Goal: Check status: Check status

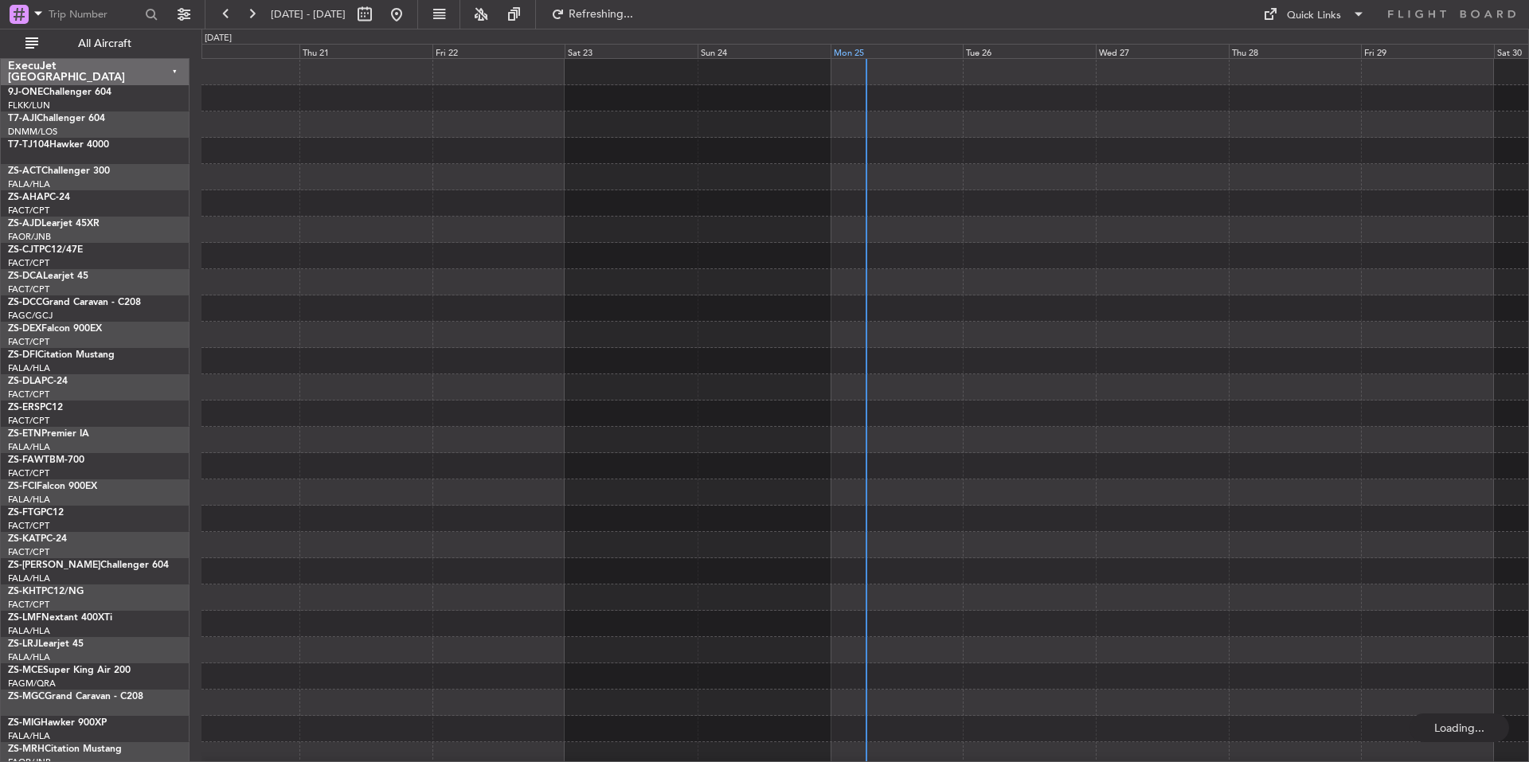
click at [923, 55] on div "Mon 25" at bounding box center [897, 51] width 133 height 14
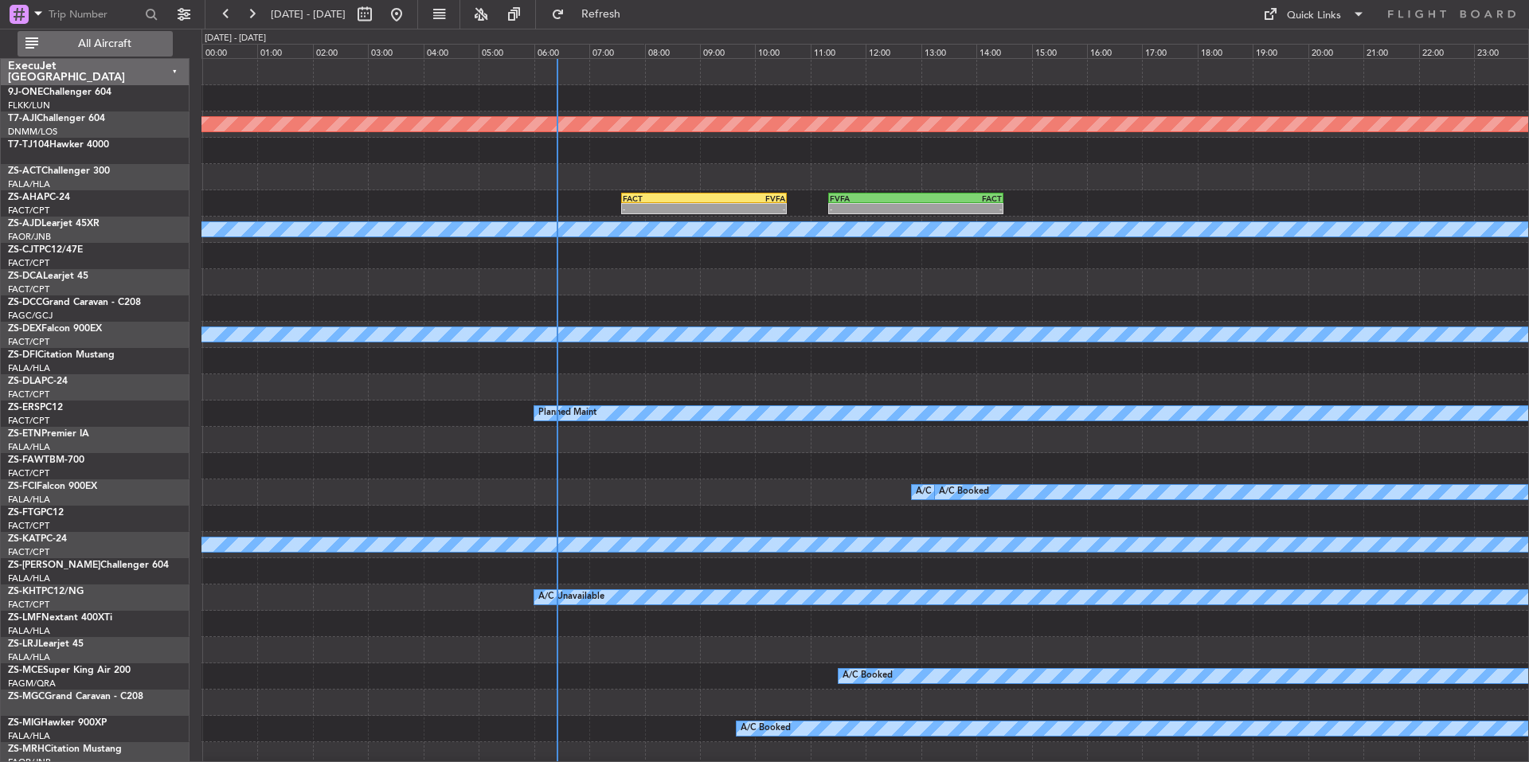
click at [103, 53] on button "All Aircraft" at bounding box center [95, 43] width 155 height 25
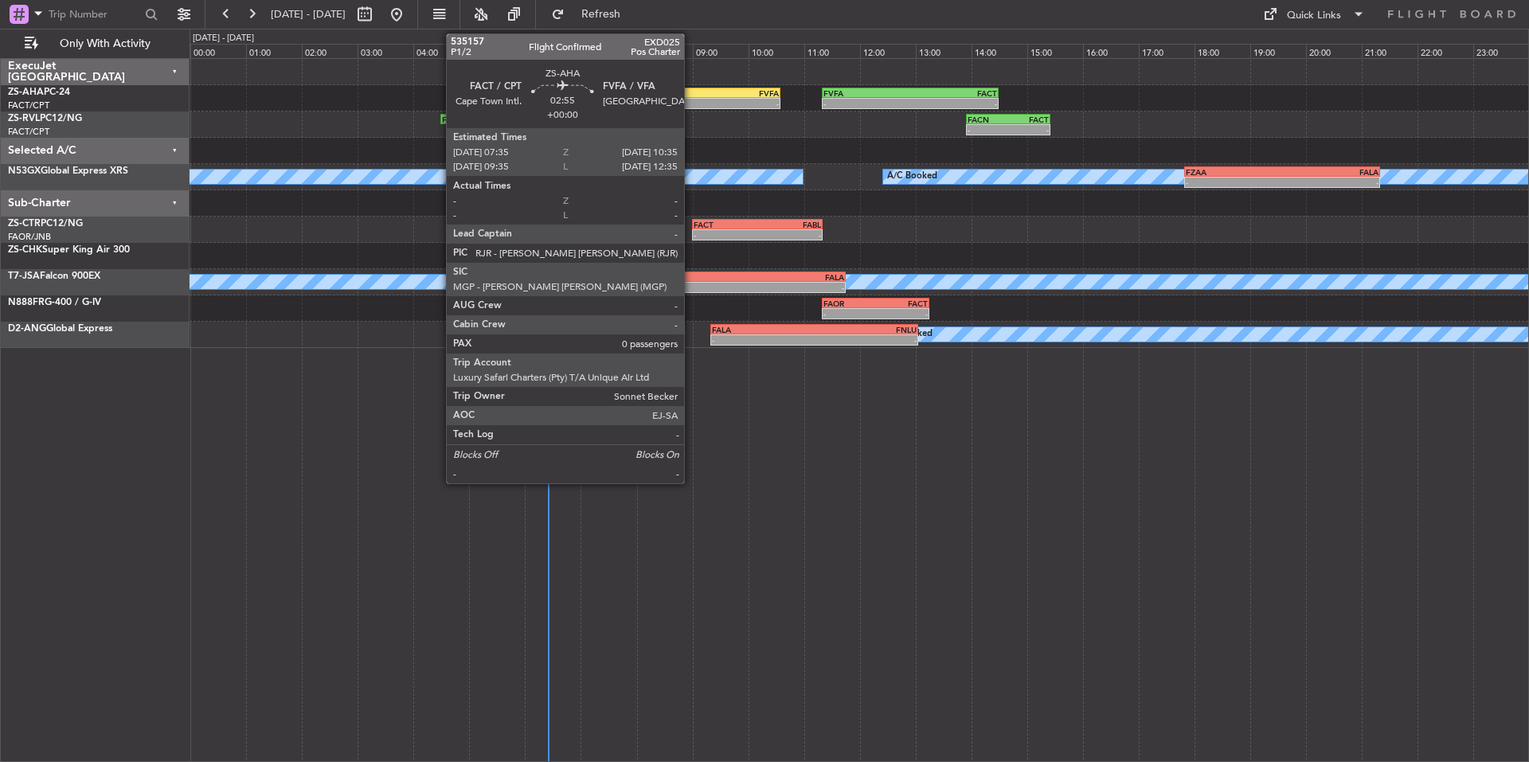
click at [691, 95] on div "FACT" at bounding box center [655, 93] width 82 height 10
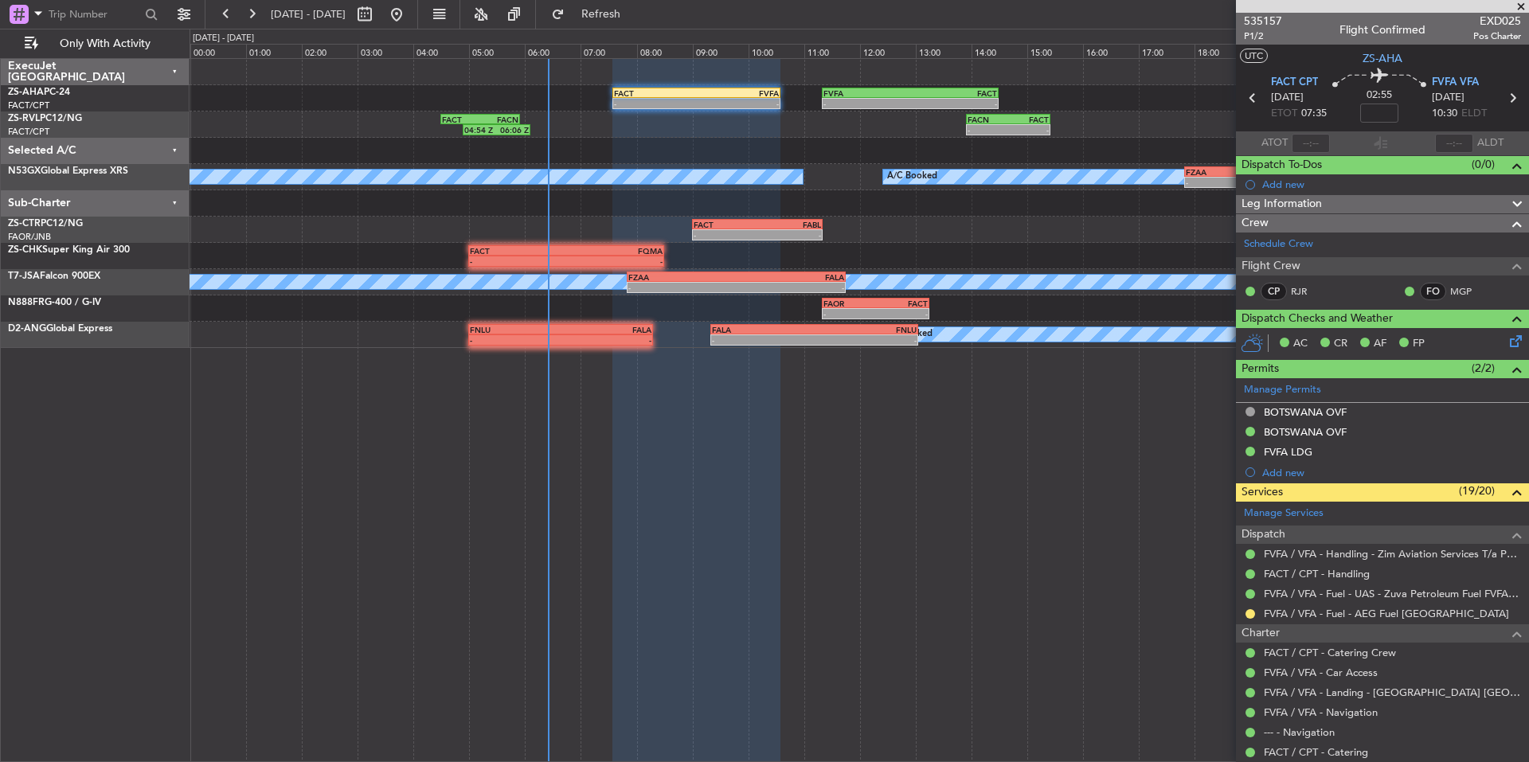
click at [1526, 1] on span at bounding box center [1521, 7] width 16 height 14
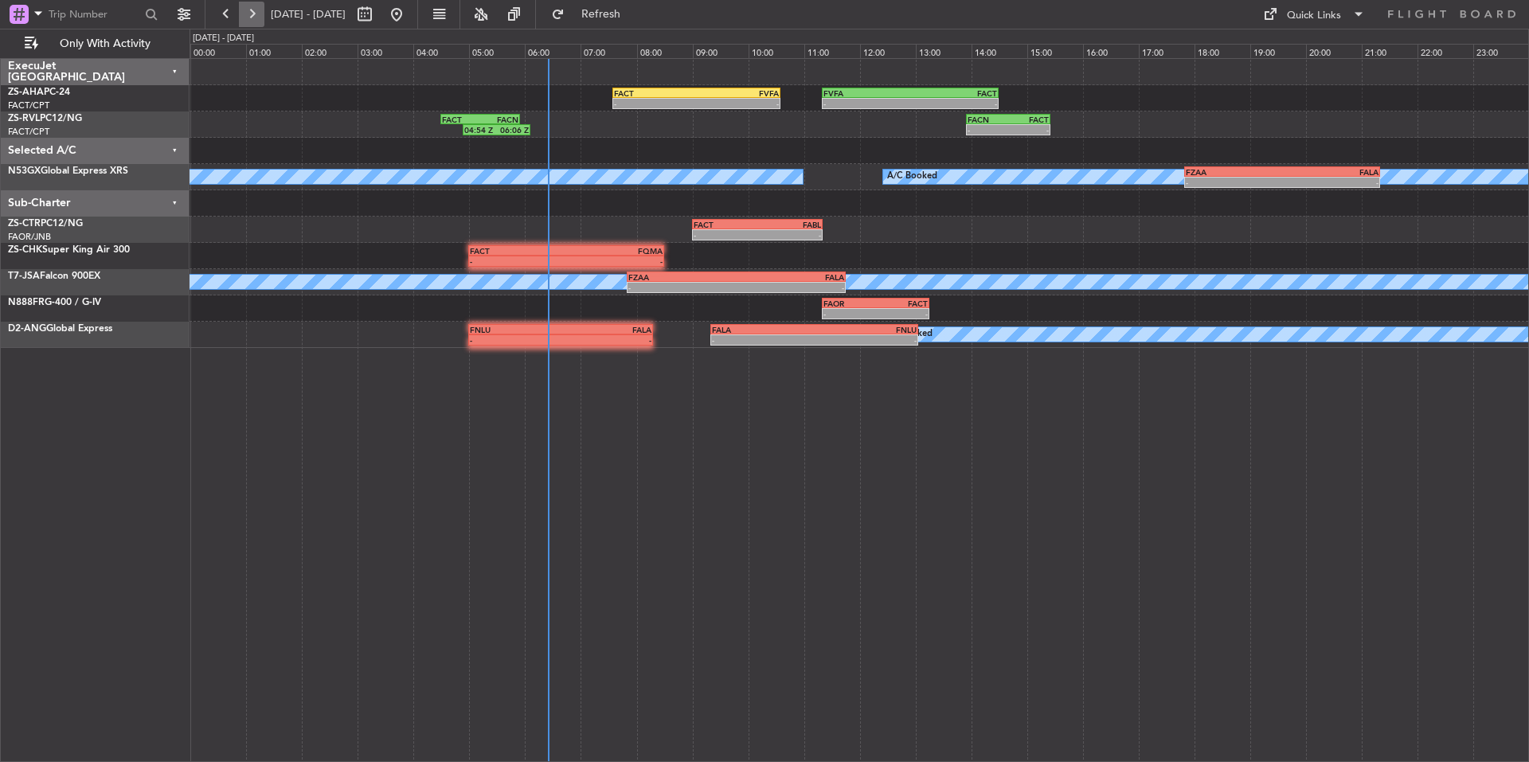
click at [255, 14] on button at bounding box center [251, 14] width 25 height 25
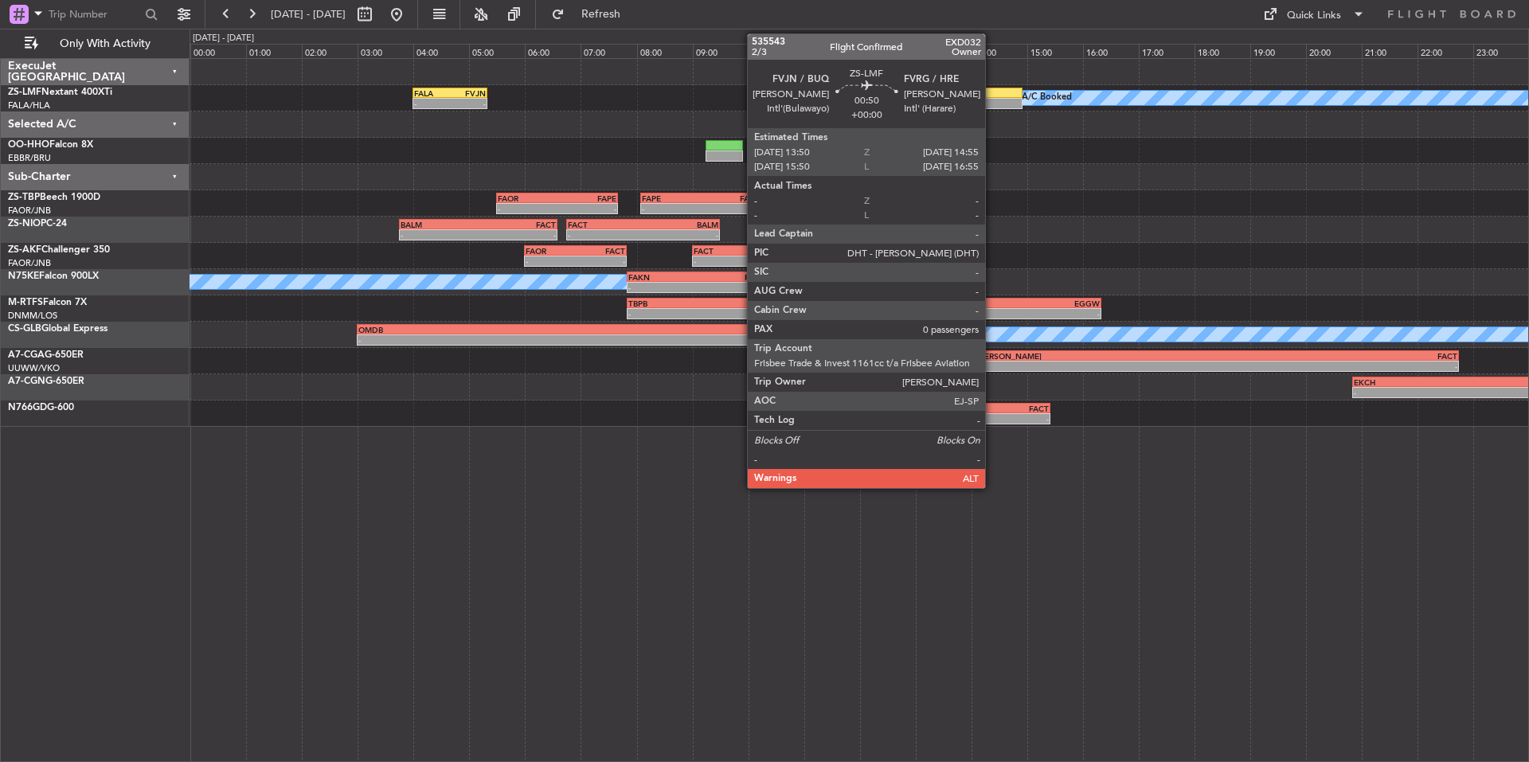
click at [992, 89] on div at bounding box center [991, 93] width 61 height 11
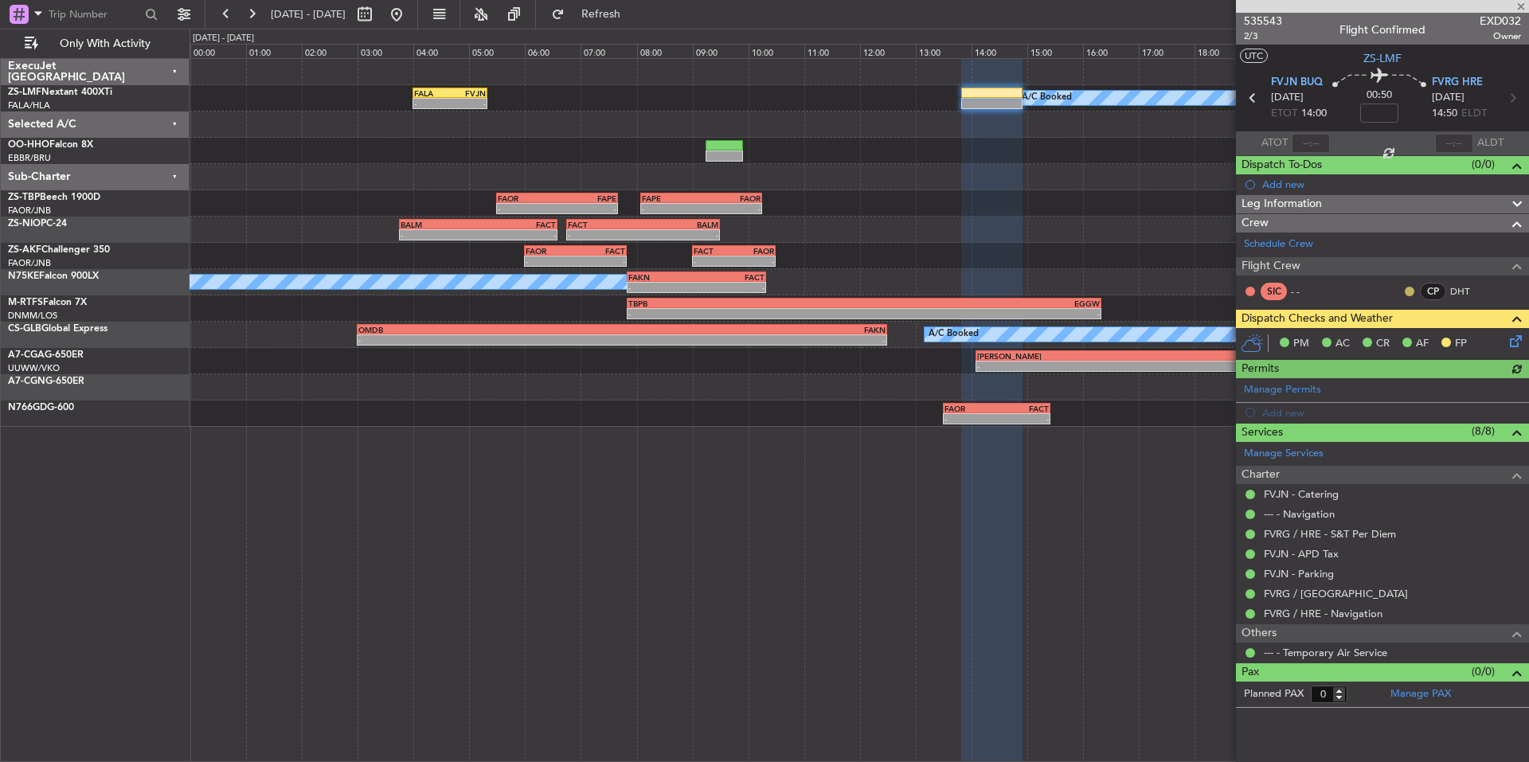
click at [1407, 291] on button at bounding box center [1410, 292] width 10 height 10
click at [1410, 341] on span "Acknowledged" at bounding box center [1413, 338] width 70 height 16
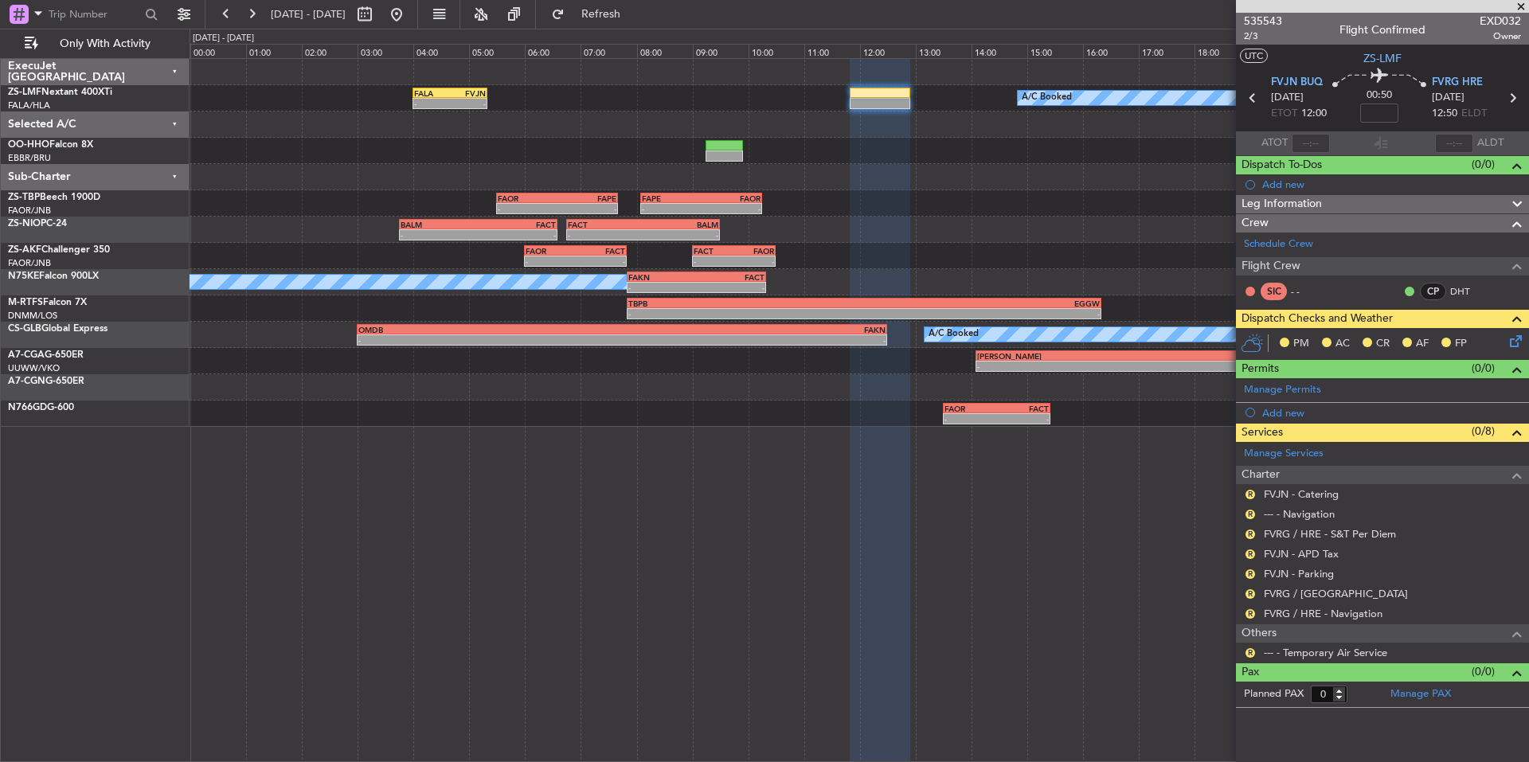
click at [1520, 4] on span at bounding box center [1521, 7] width 16 height 14
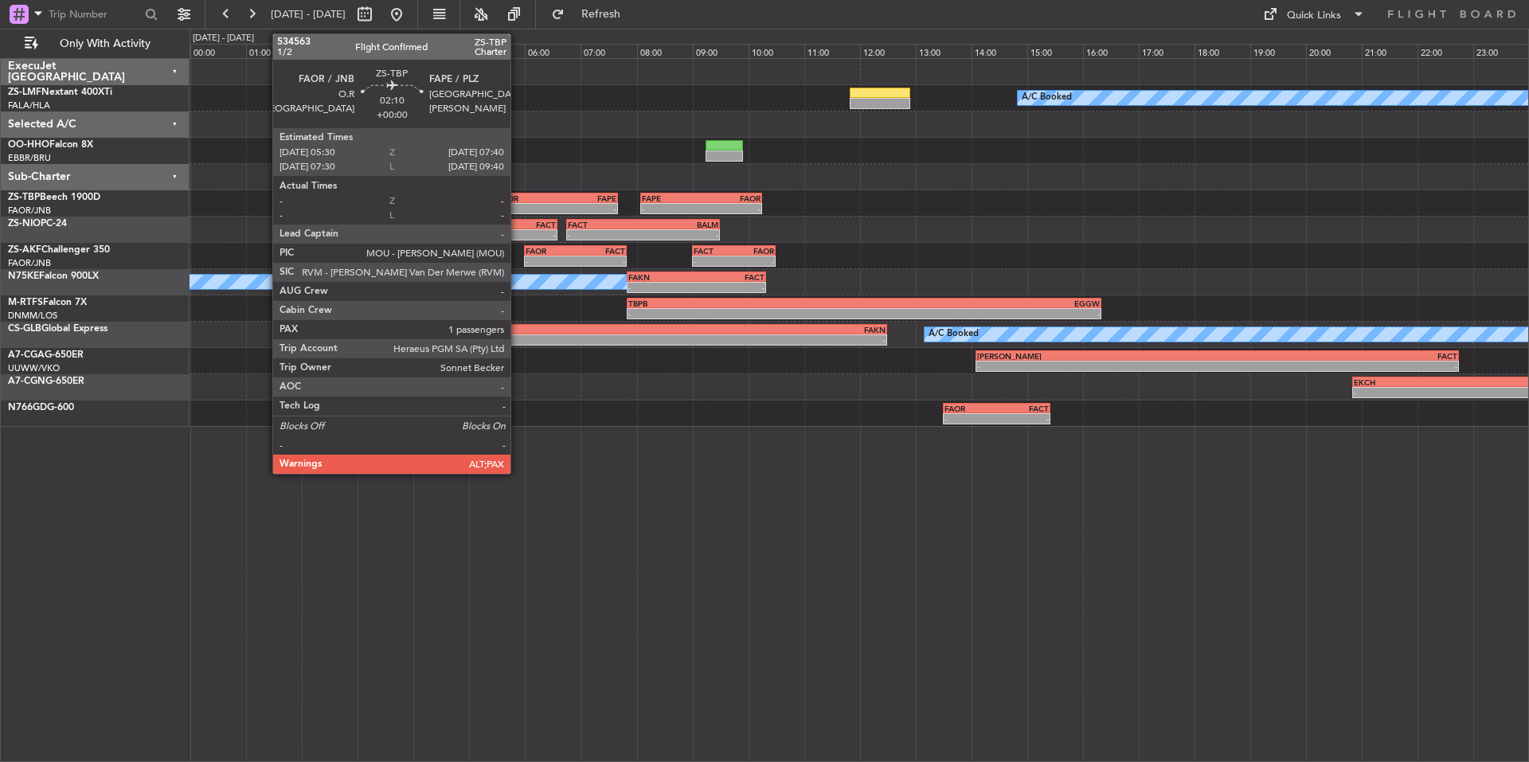
click at [518, 197] on div "FAOR" at bounding box center [527, 199] width 59 height 10
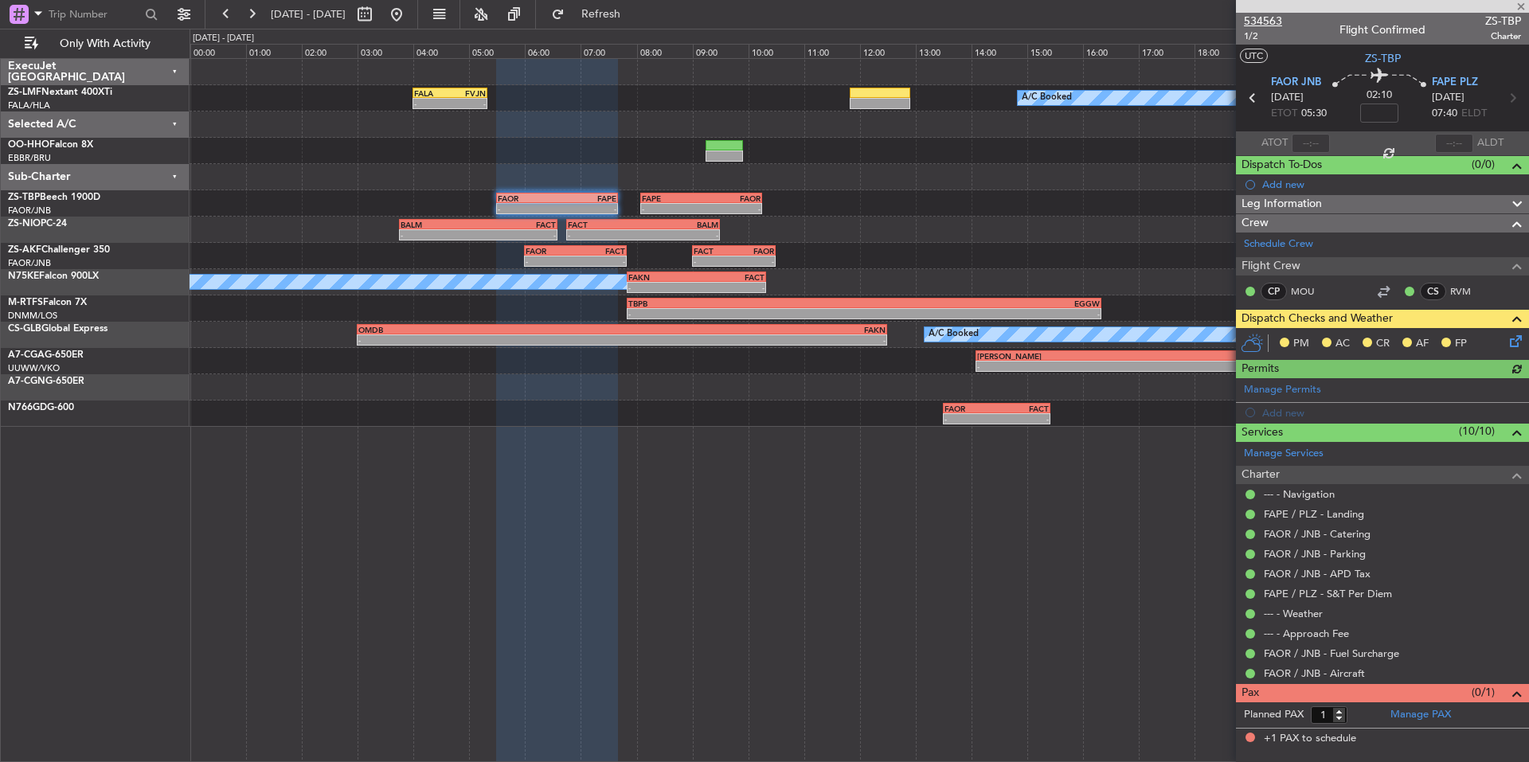
click at [1280, 22] on span "534563" at bounding box center [1263, 21] width 38 height 17
drag, startPoint x: 1518, startPoint y: 9, endPoint x: 1452, endPoint y: 22, distance: 67.3
click at [1518, 9] on span at bounding box center [1521, 7] width 16 height 14
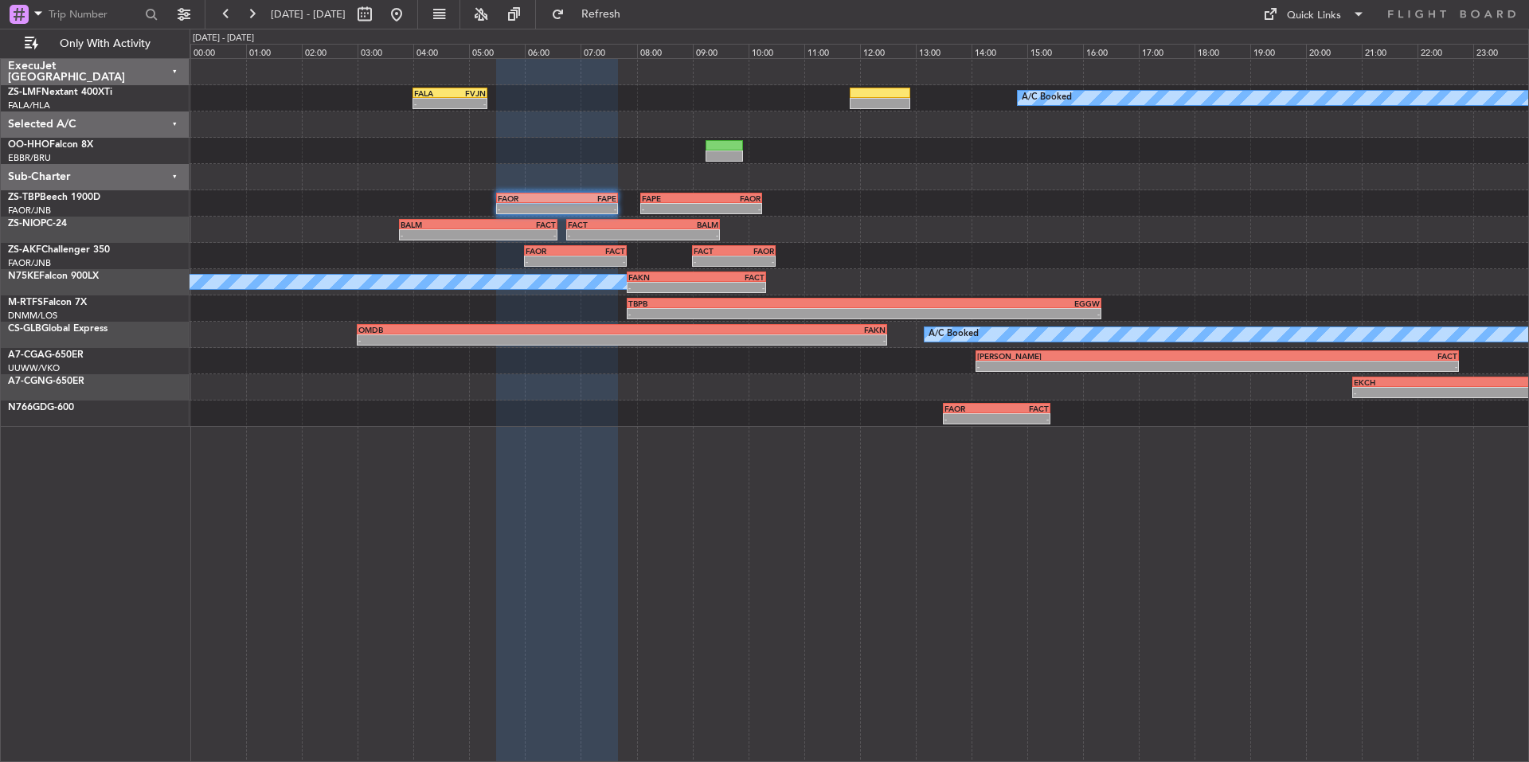
type input "0"
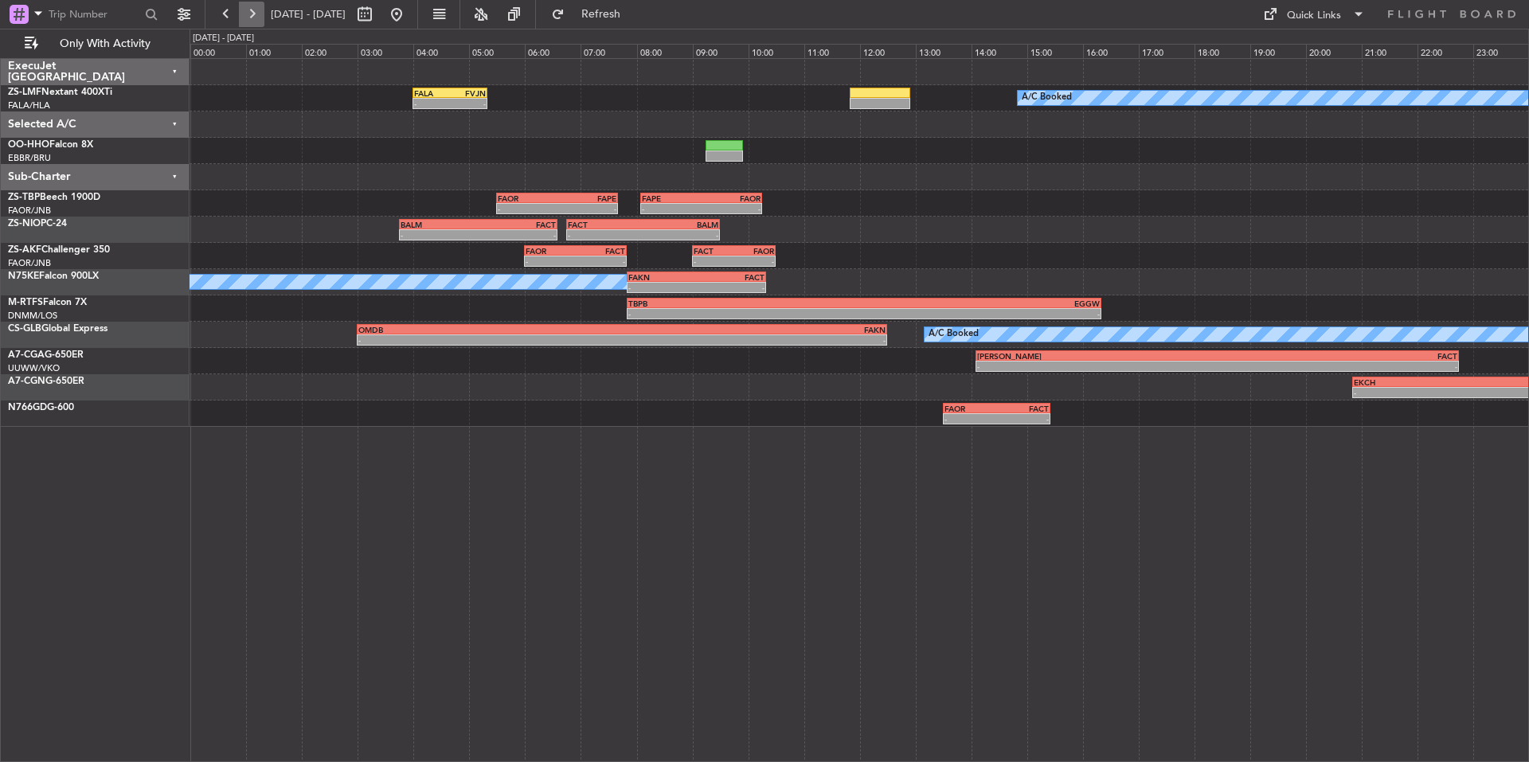
click at [247, 17] on button at bounding box center [251, 14] width 25 height 25
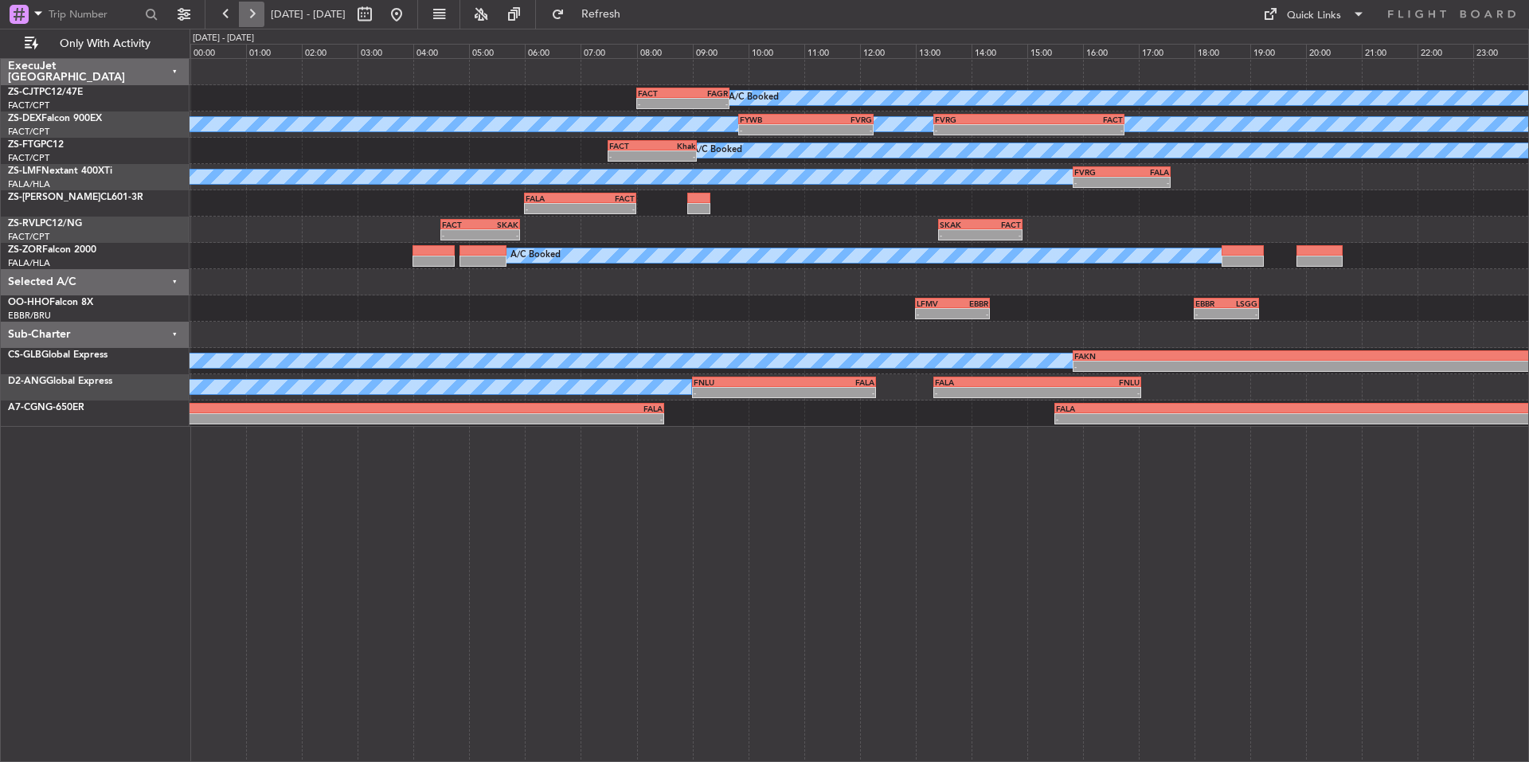
click at [256, 10] on button at bounding box center [251, 14] width 25 height 25
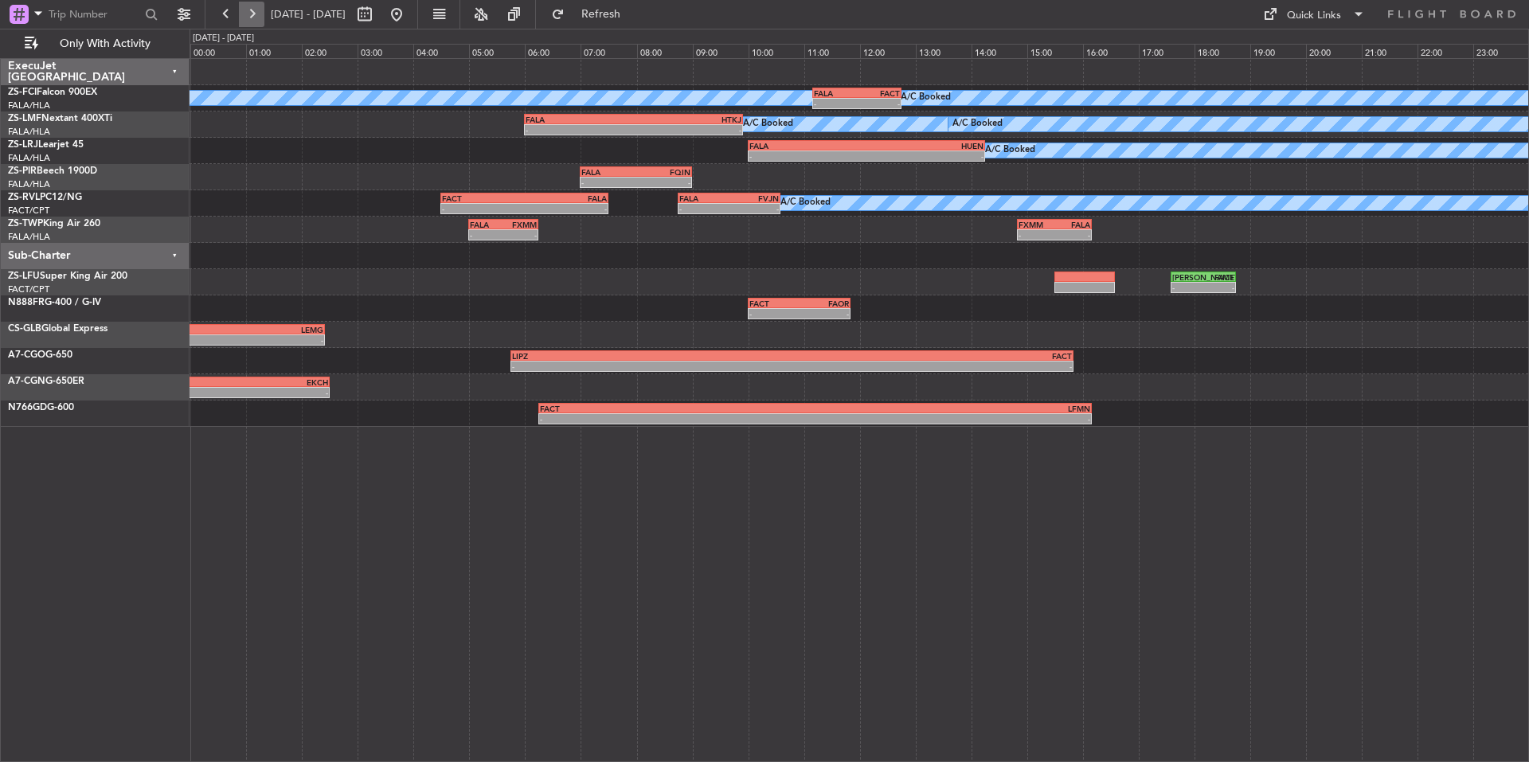
click at [256, 10] on button at bounding box center [251, 14] width 25 height 25
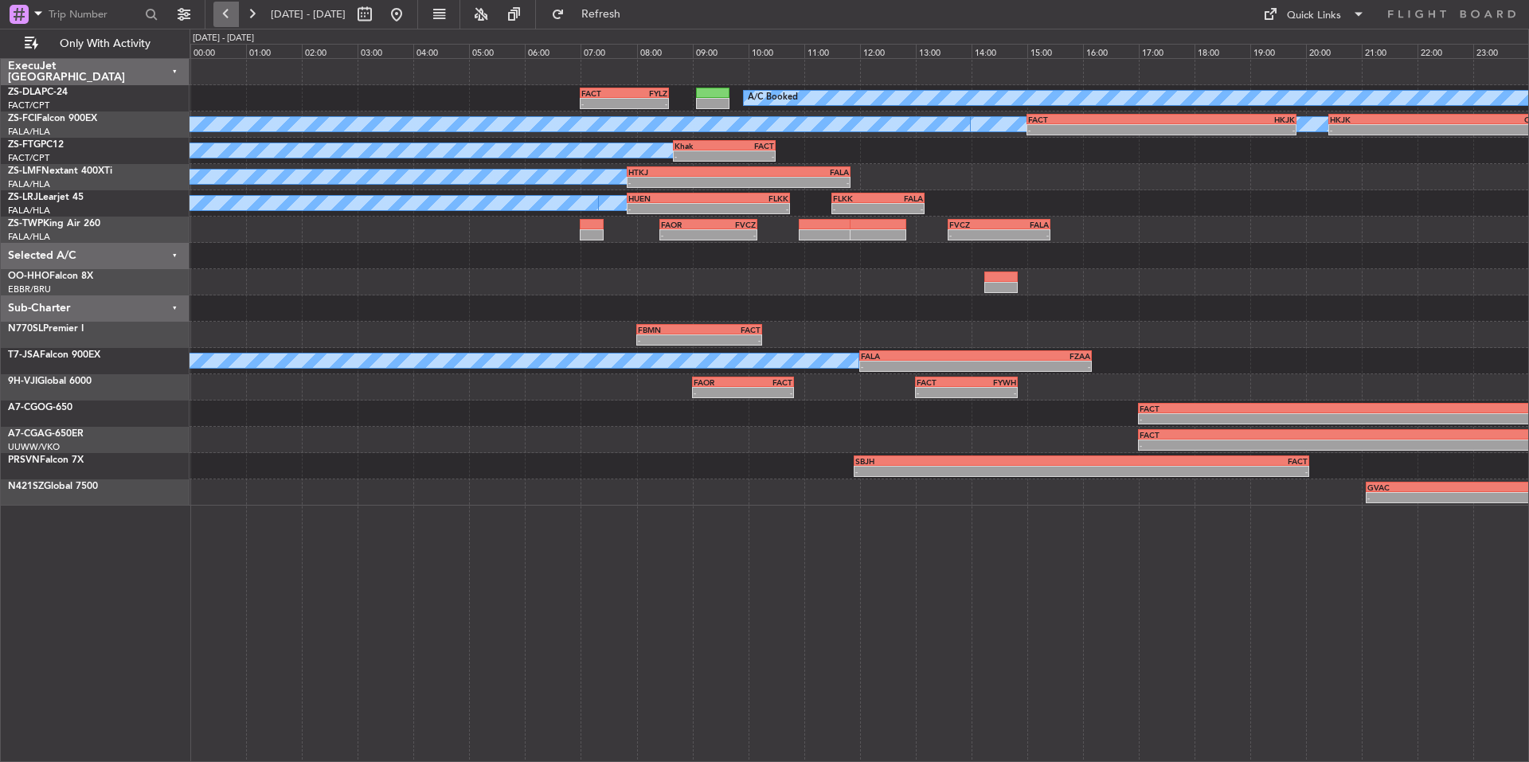
click at [233, 22] on button at bounding box center [225, 14] width 25 height 25
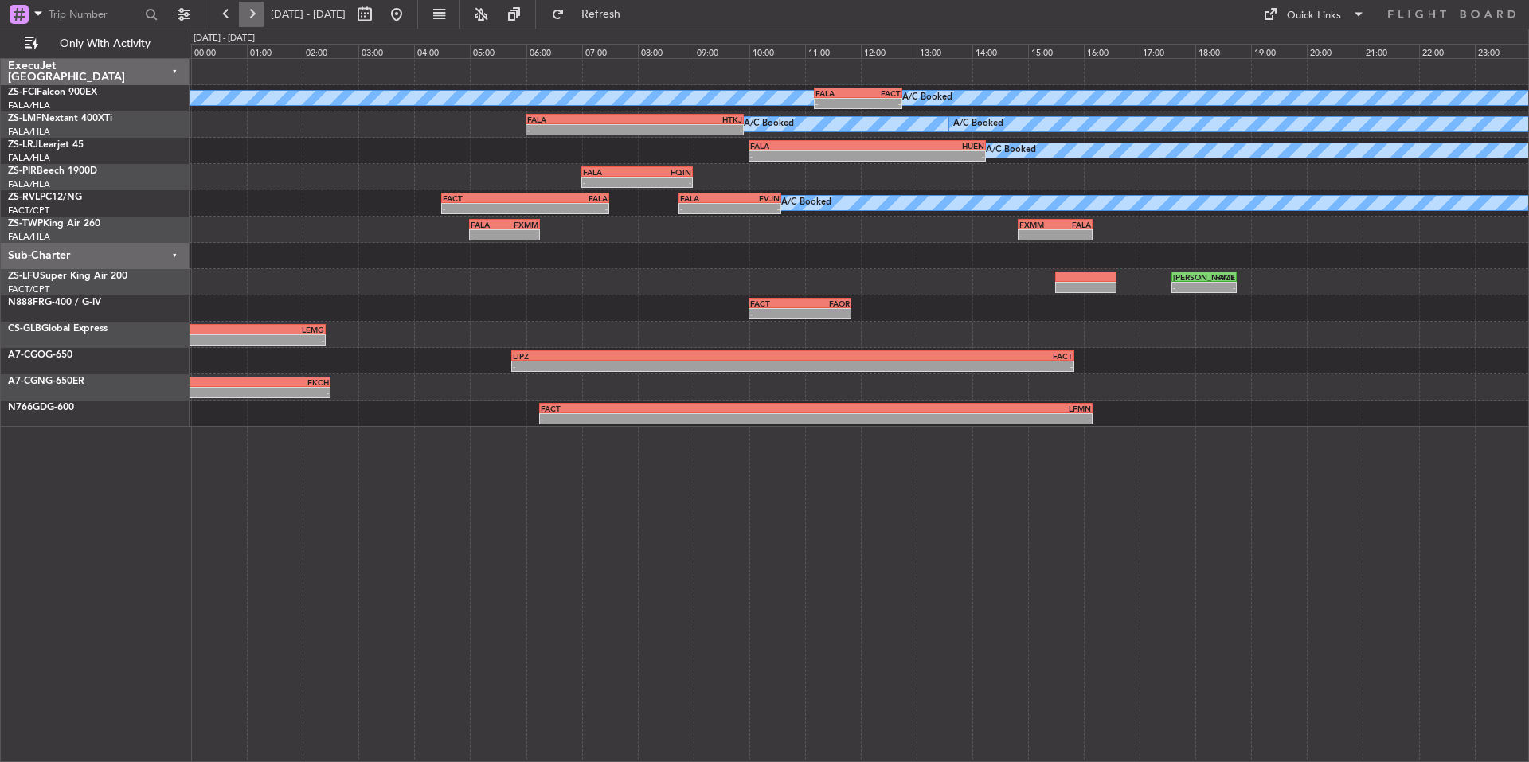
click at [259, 18] on button at bounding box center [251, 14] width 25 height 25
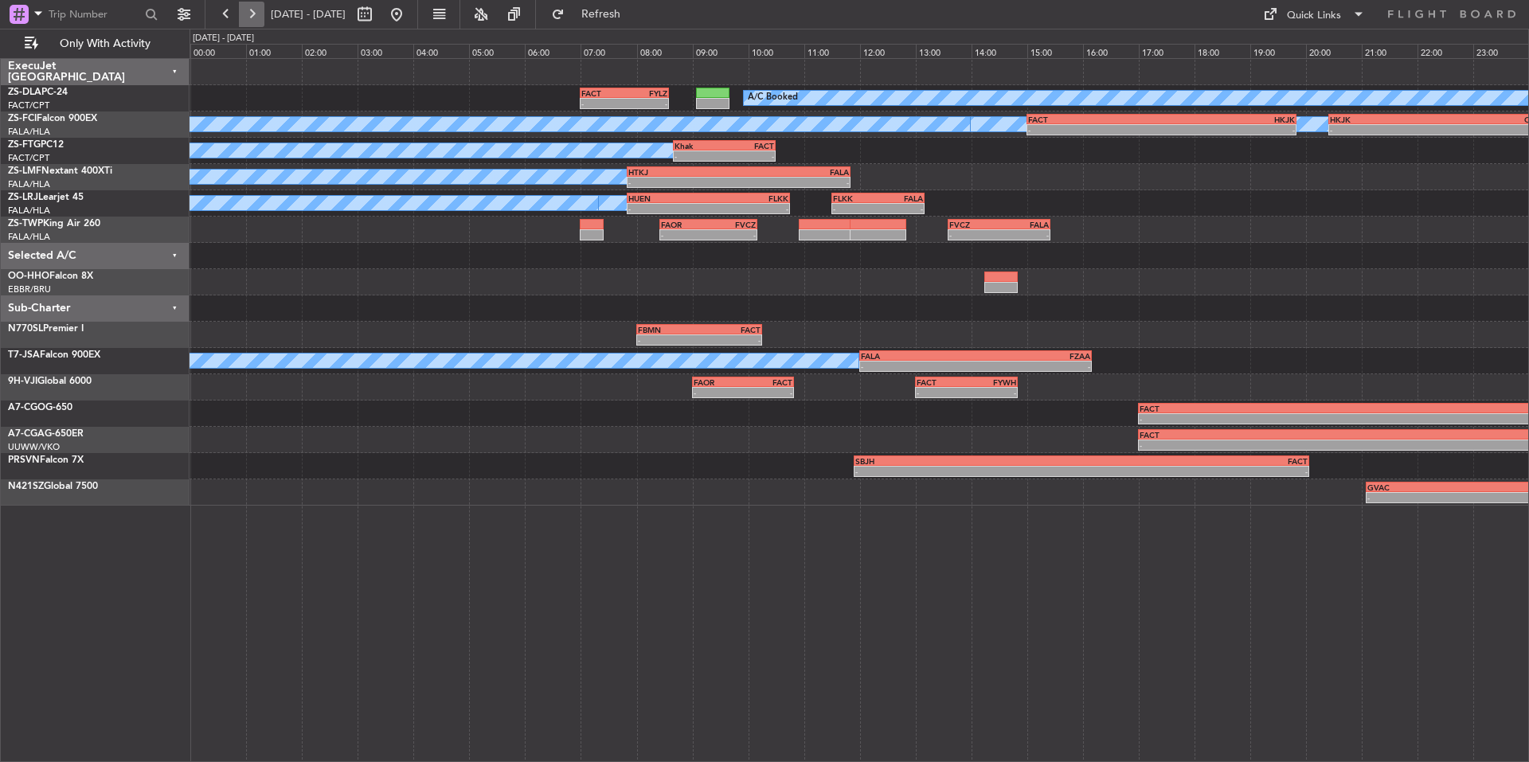
click at [246, 18] on button at bounding box center [251, 14] width 25 height 25
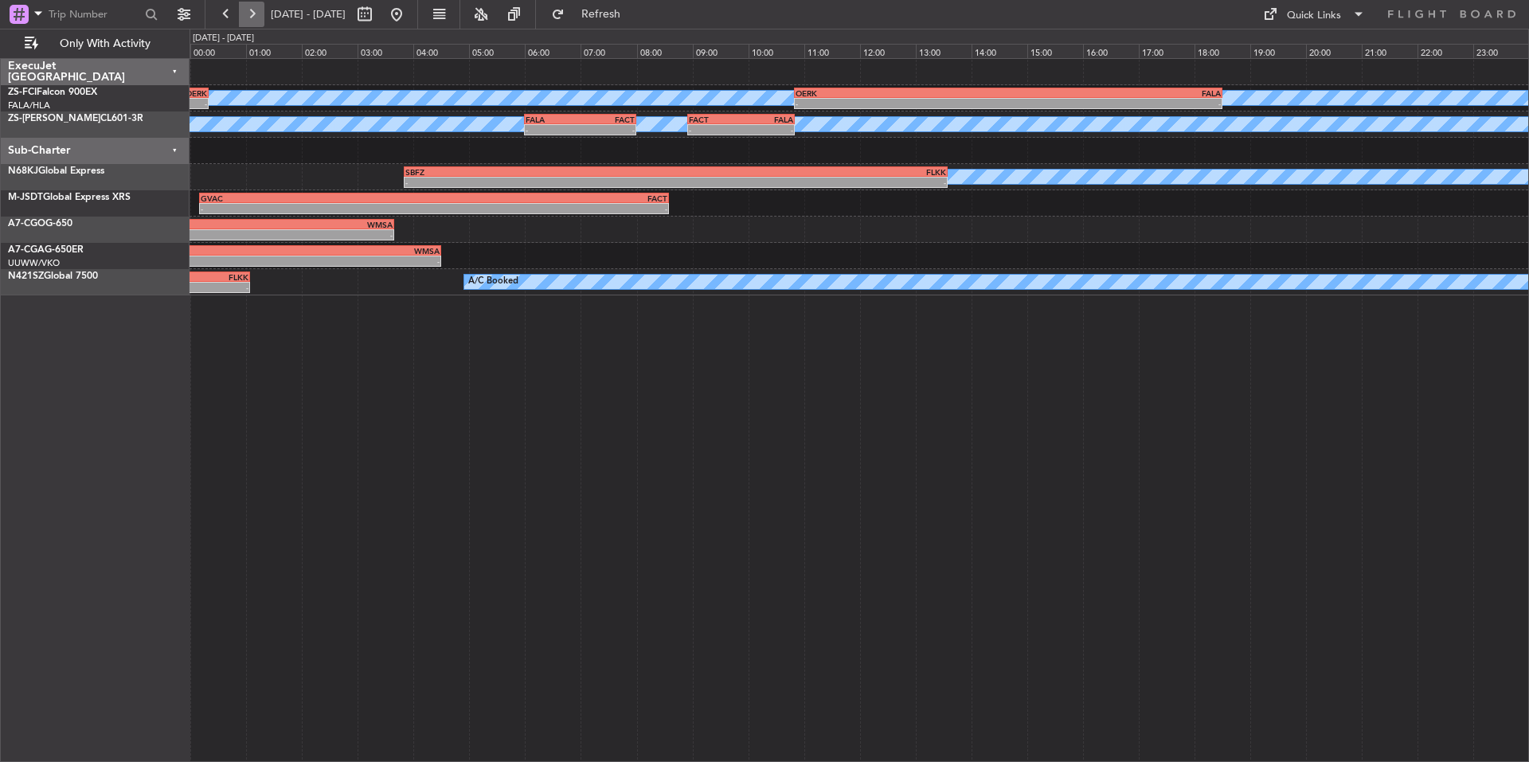
click at [246, 18] on button at bounding box center [251, 14] width 25 height 25
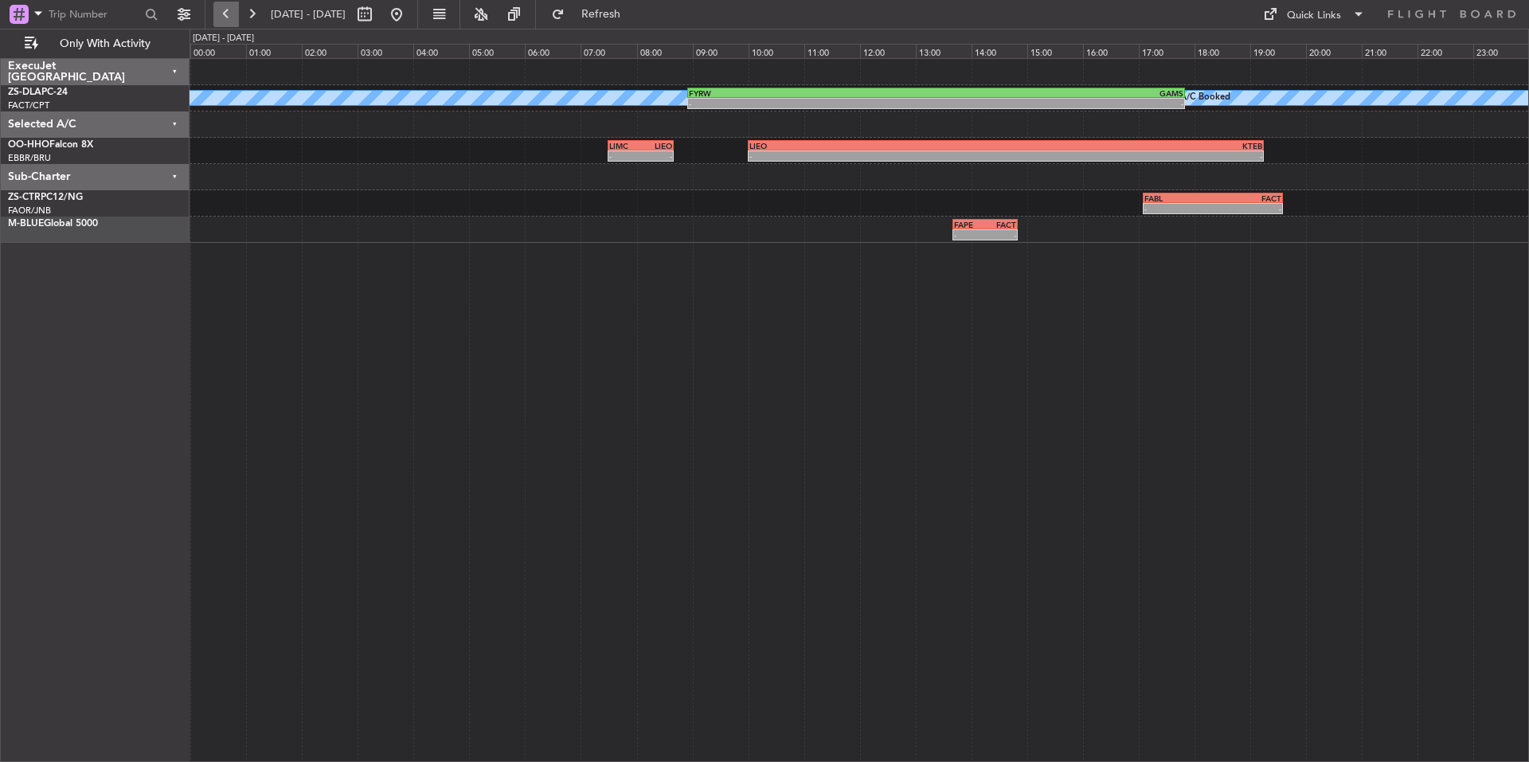
click at [223, 18] on button at bounding box center [225, 14] width 25 height 25
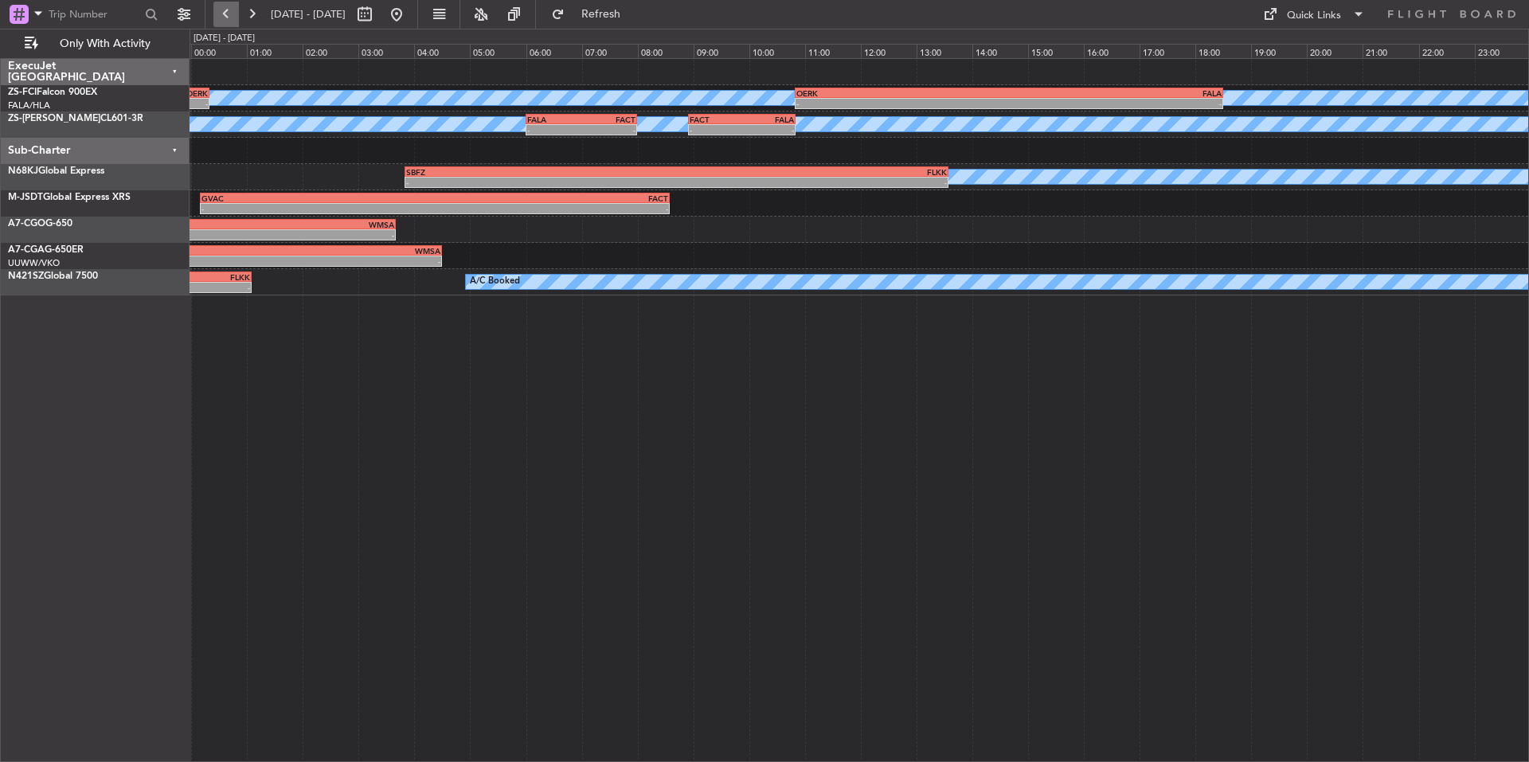
click at [223, 18] on button at bounding box center [225, 14] width 25 height 25
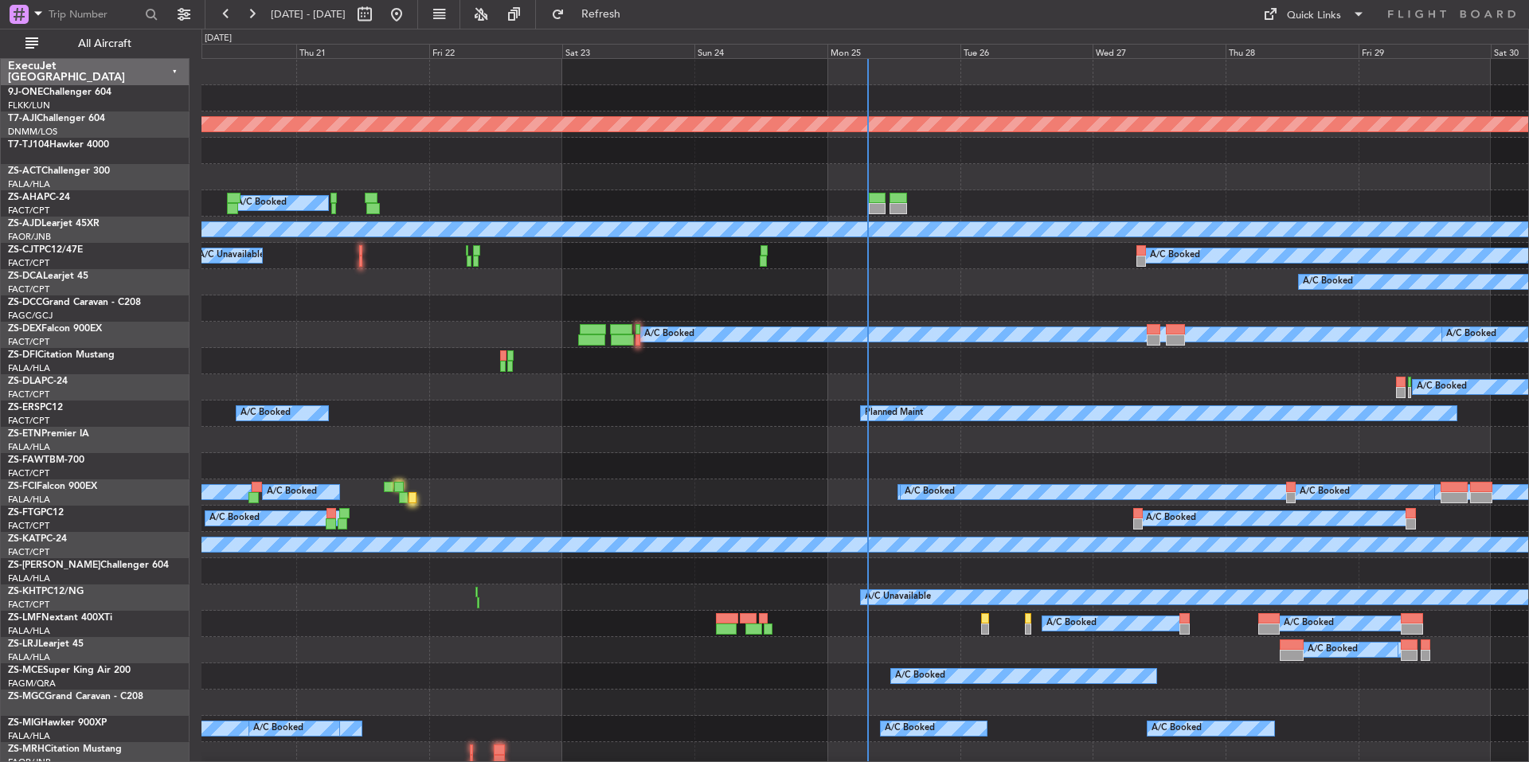
click at [889, 47] on div "Mon 25" at bounding box center [893, 51] width 133 height 14
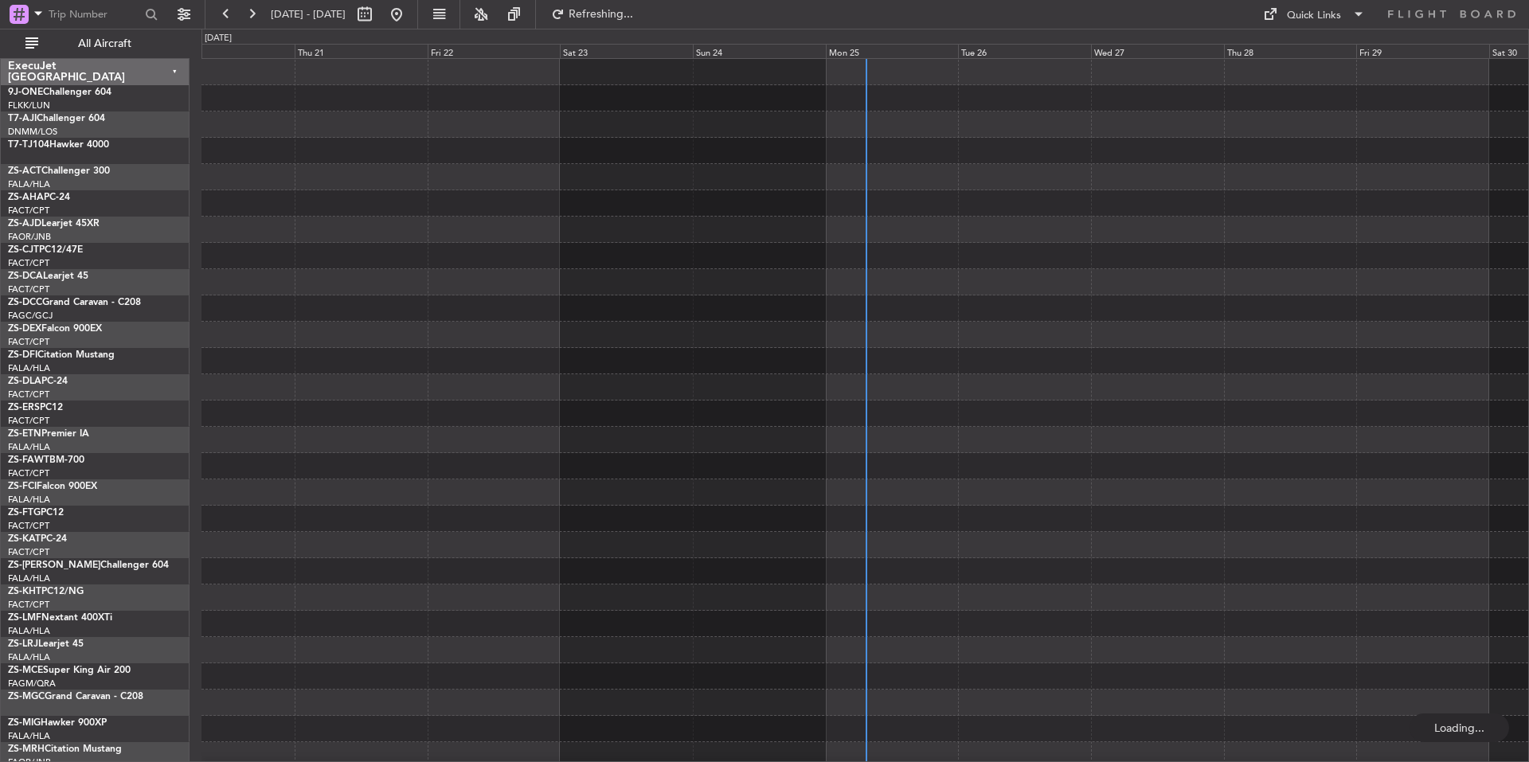
click at [884, 51] on div "Mon 25" at bounding box center [892, 51] width 133 height 14
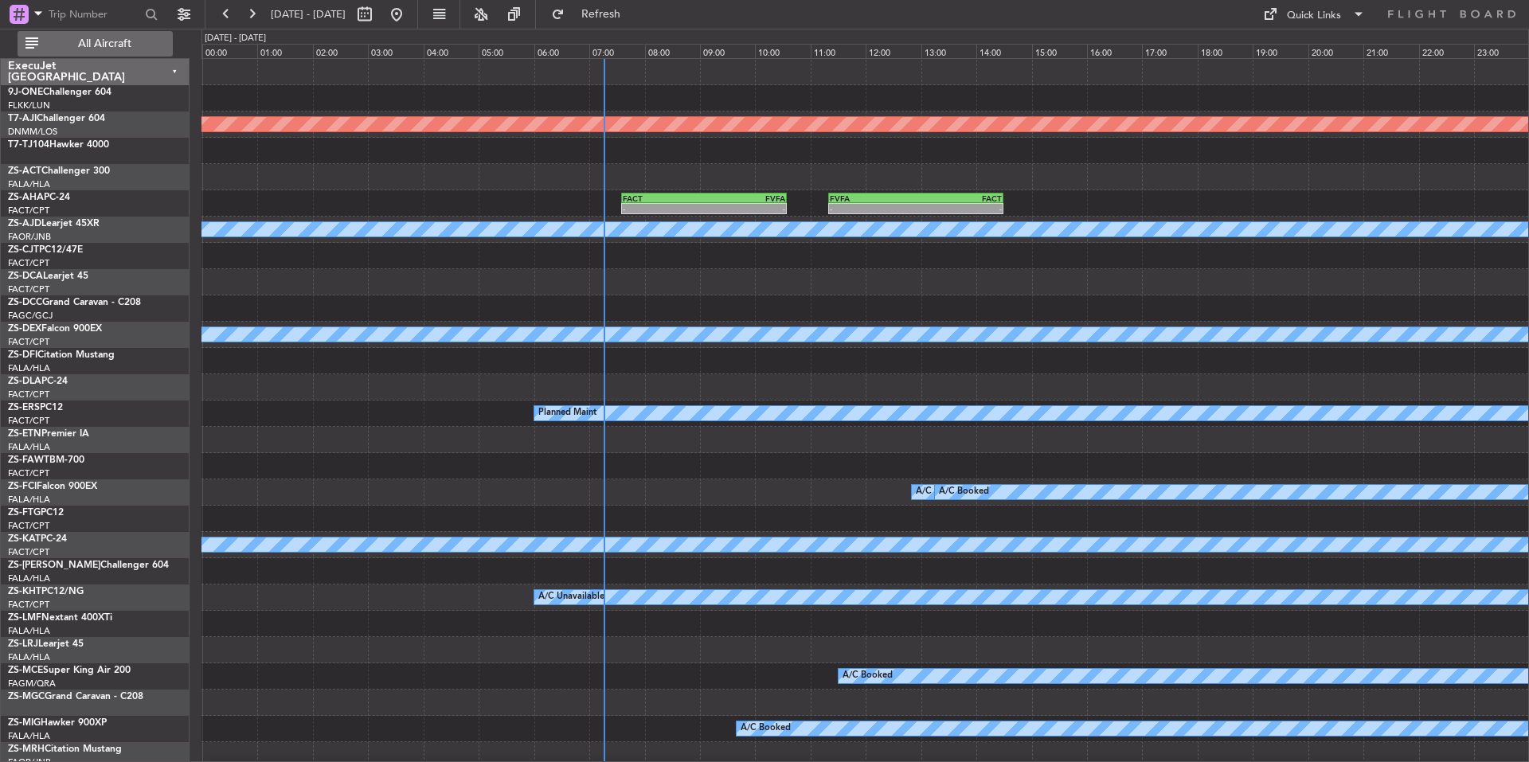
click at [130, 49] on span "All Aircraft" at bounding box center [104, 43] width 127 height 11
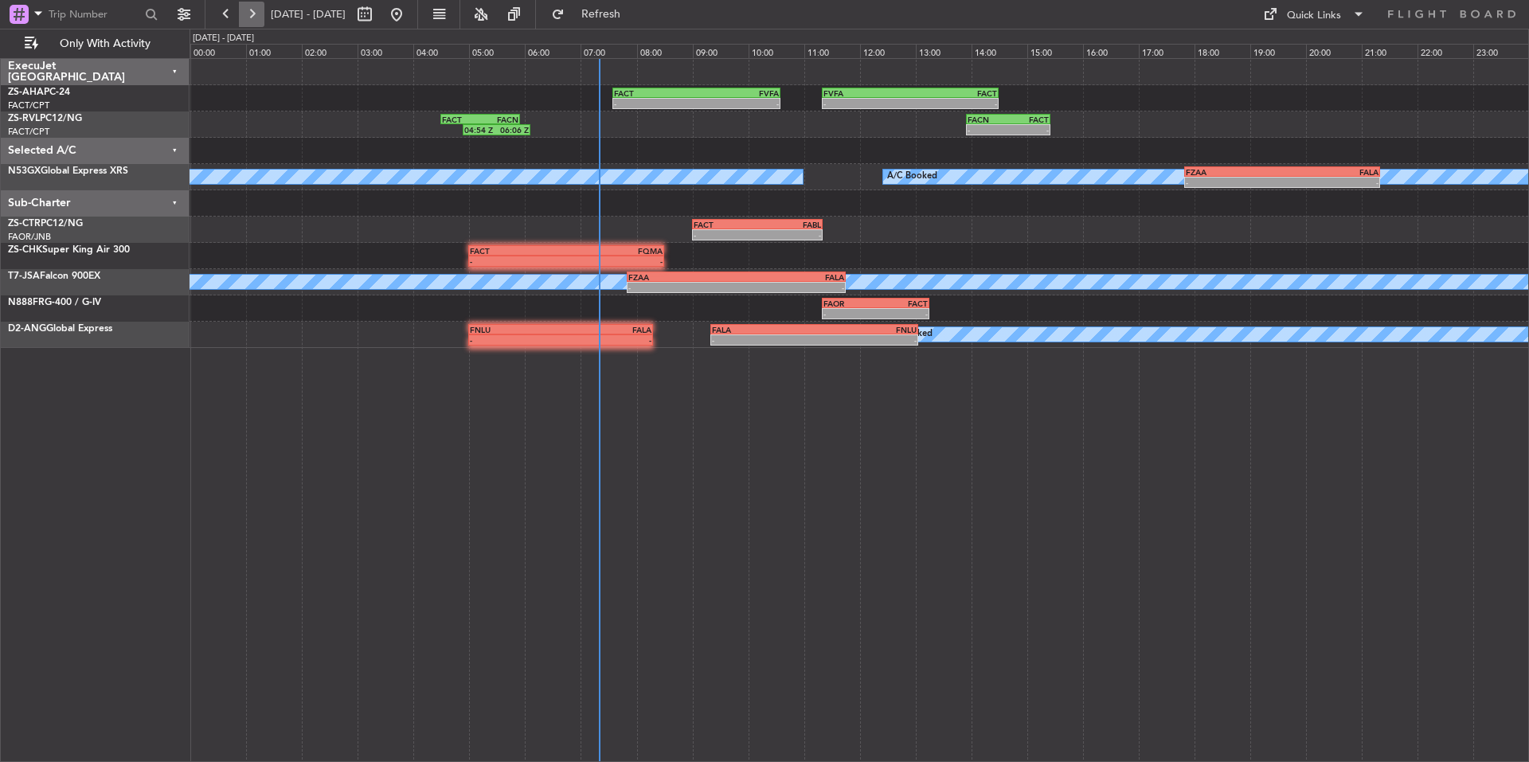
click at [262, 5] on button at bounding box center [251, 14] width 25 height 25
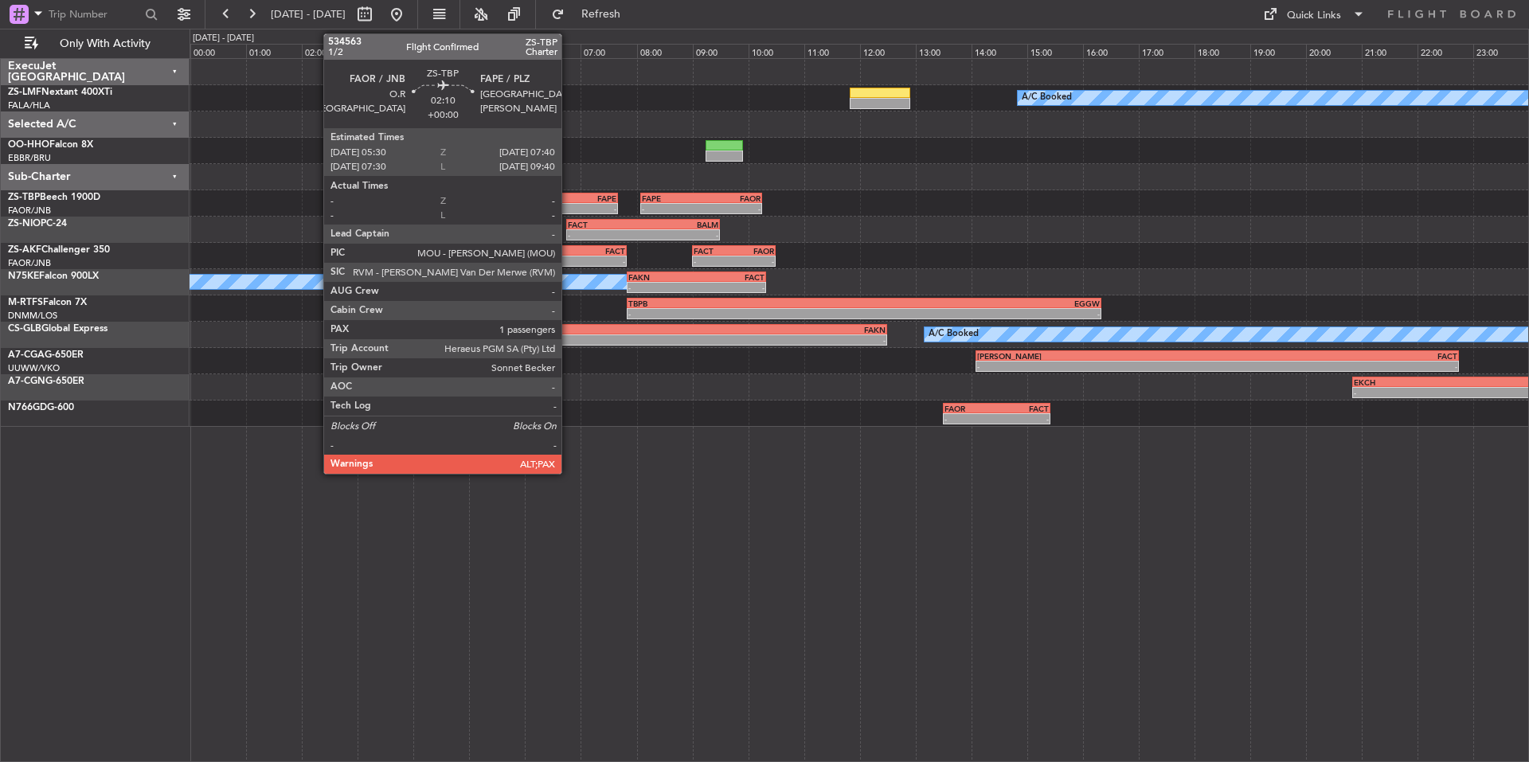
click at [569, 203] on div "- -" at bounding box center [556, 208] width 121 height 11
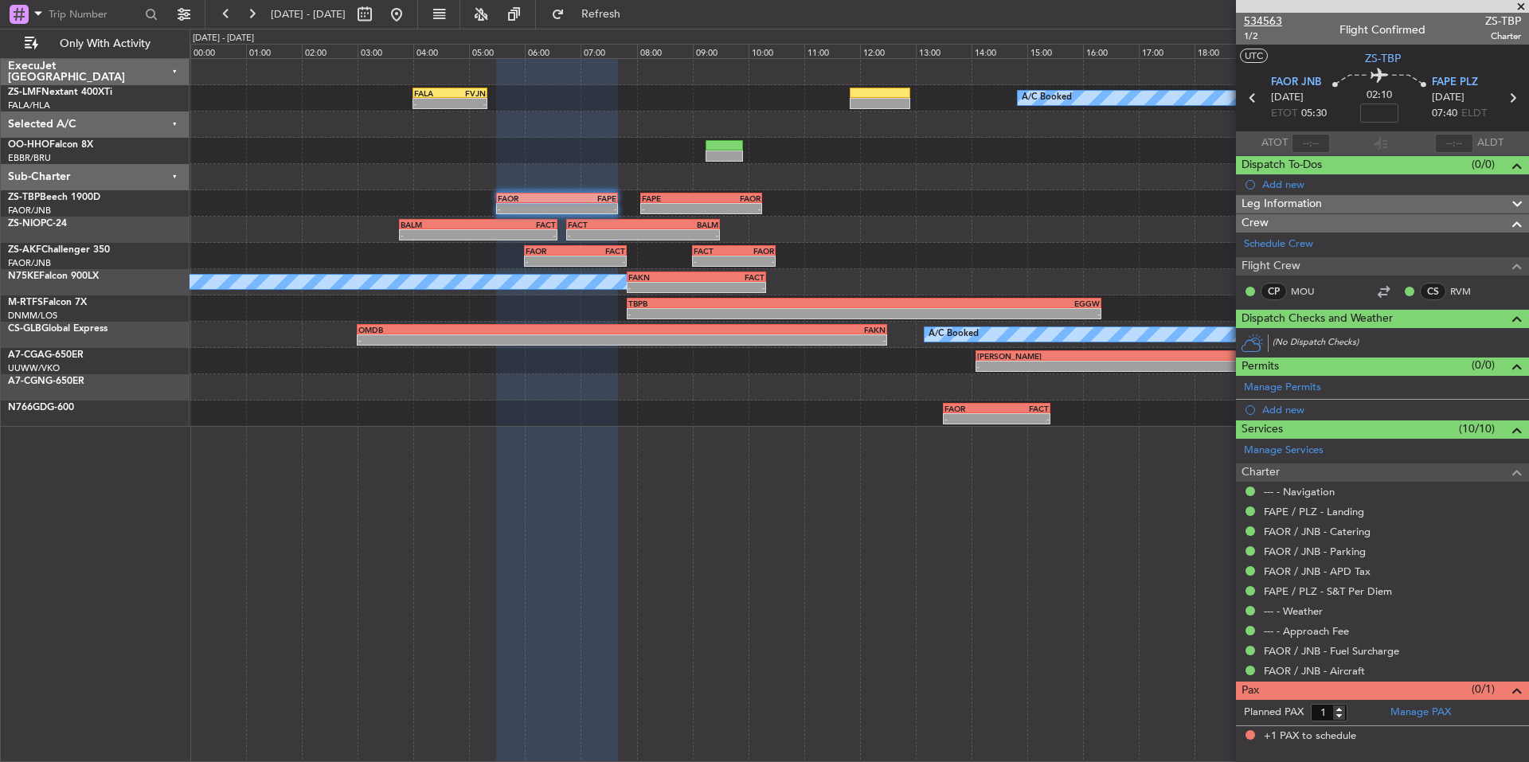
click at [1276, 19] on span "534563" at bounding box center [1263, 21] width 38 height 17
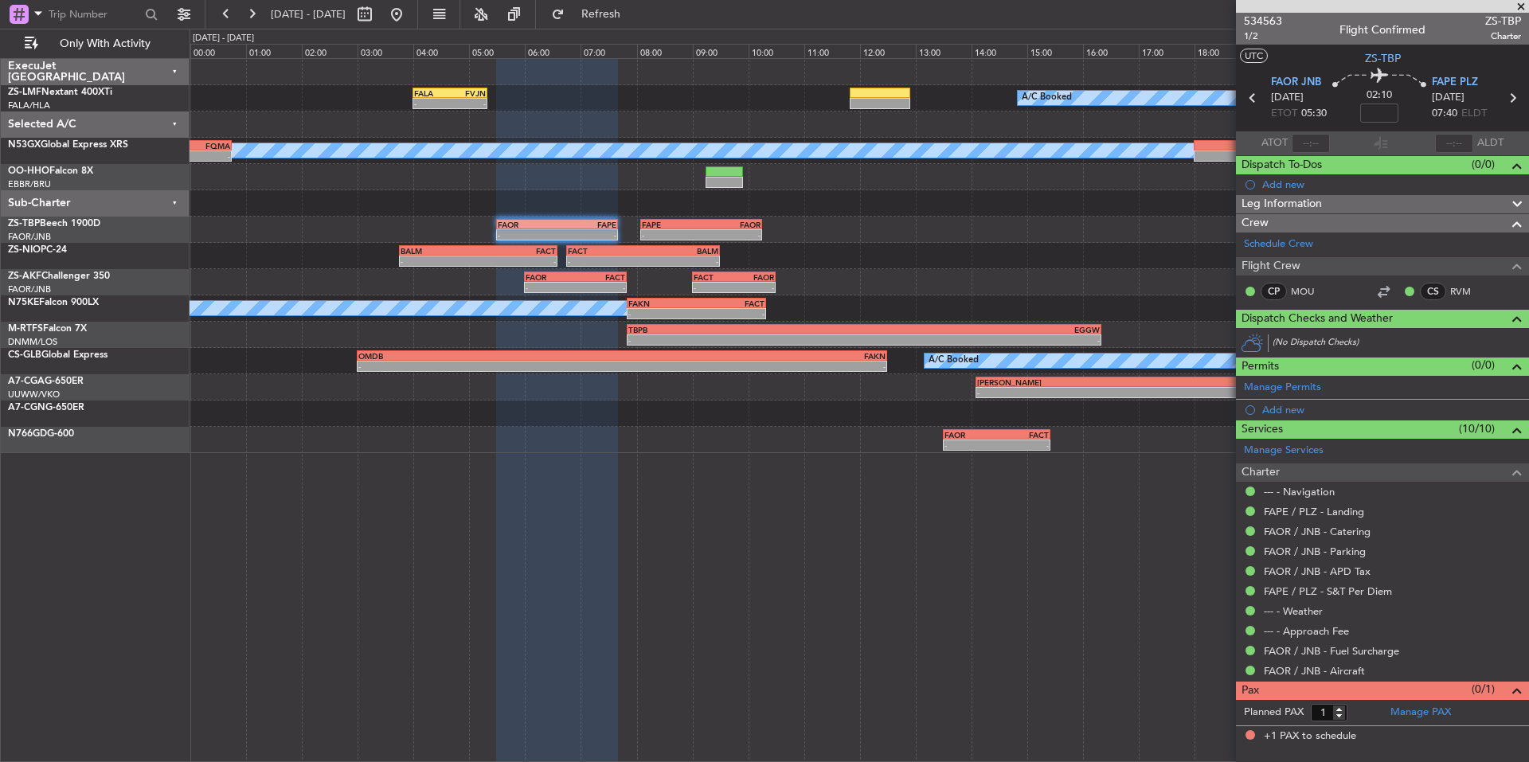
drag, startPoint x: 1517, startPoint y: 5, endPoint x: 1028, endPoint y: 169, distance: 515.7
click at [1517, 5] on span at bounding box center [1521, 7] width 16 height 14
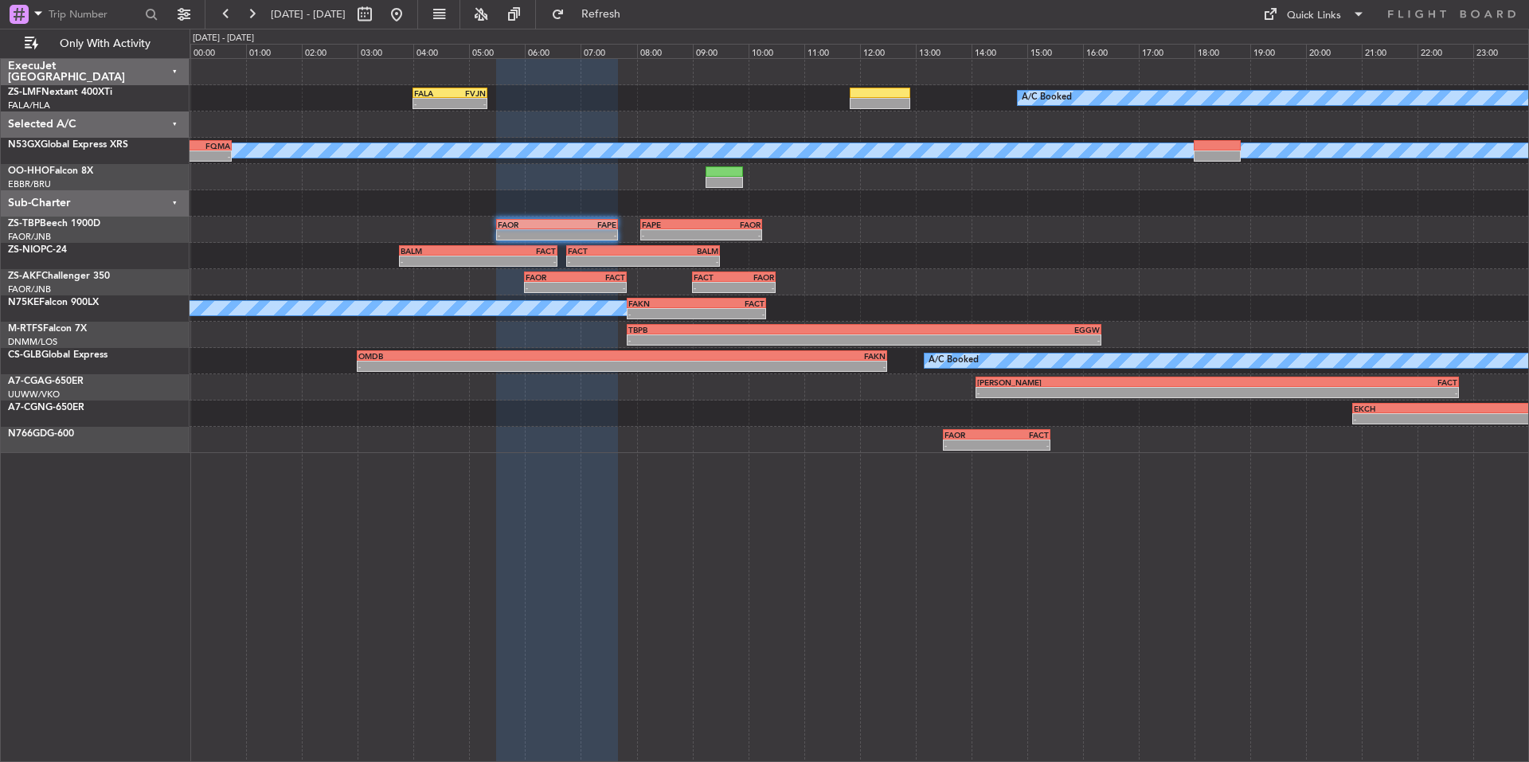
type input "0"
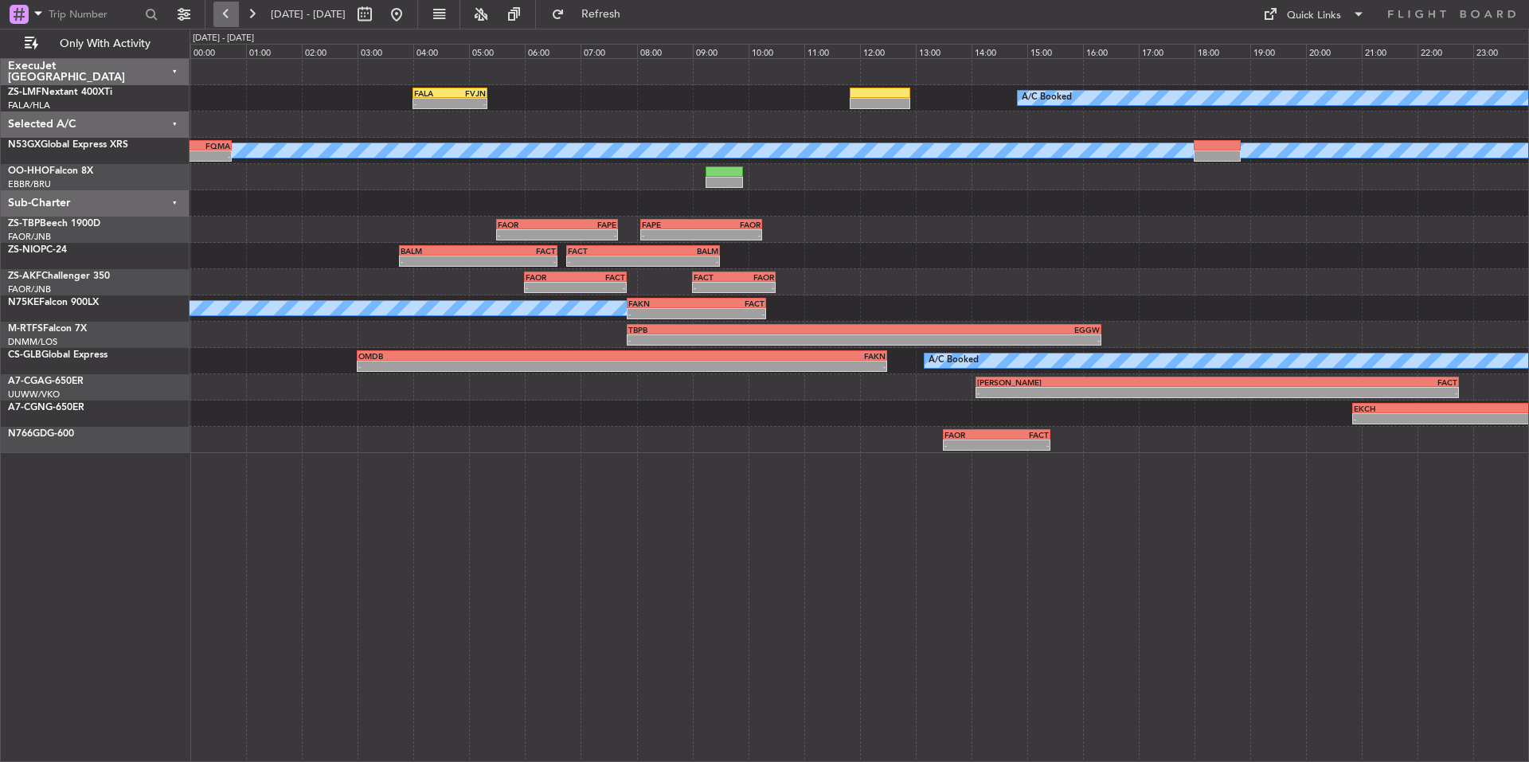
click at [220, 2] on button at bounding box center [225, 14] width 25 height 25
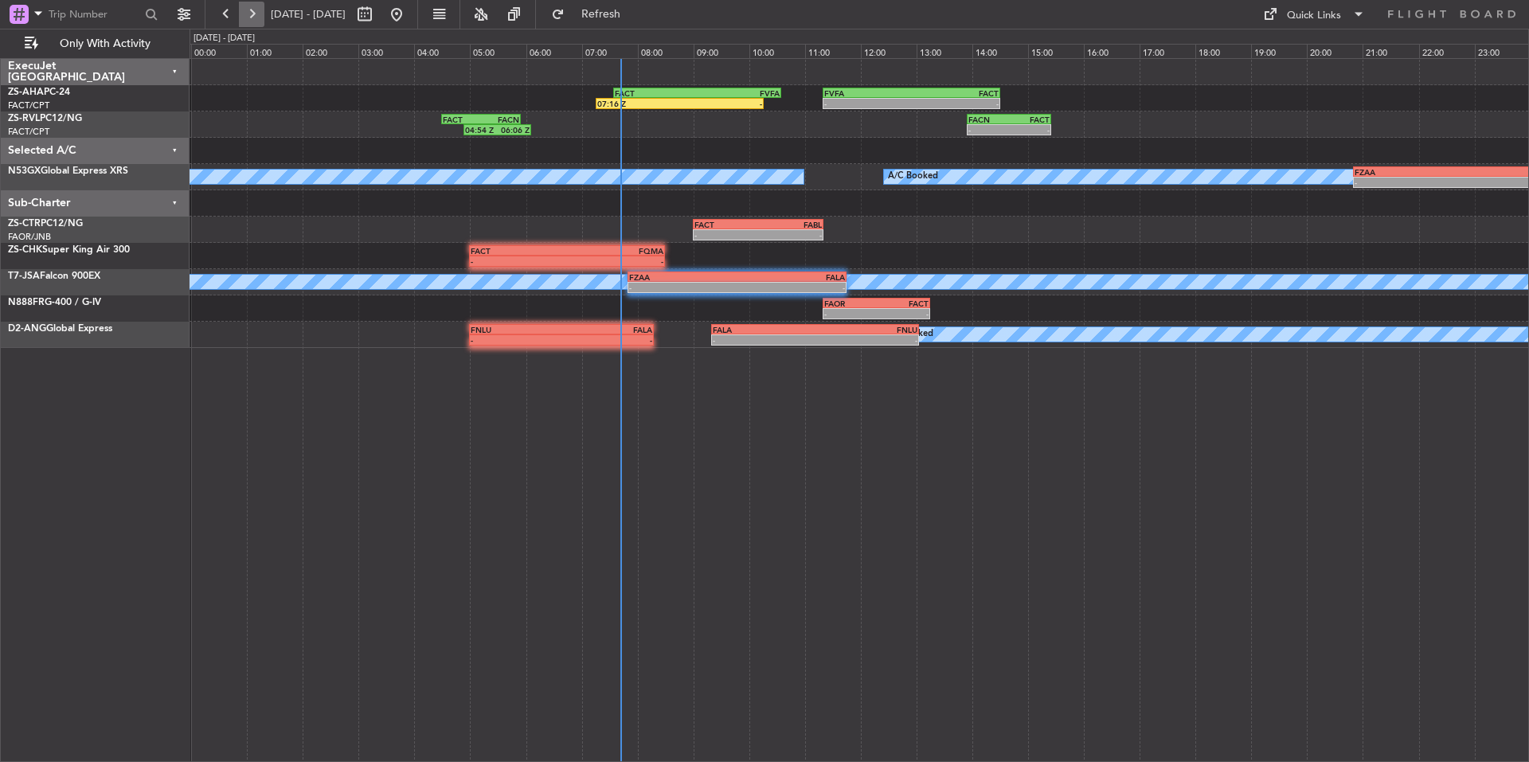
click at [249, 15] on button at bounding box center [251, 14] width 25 height 25
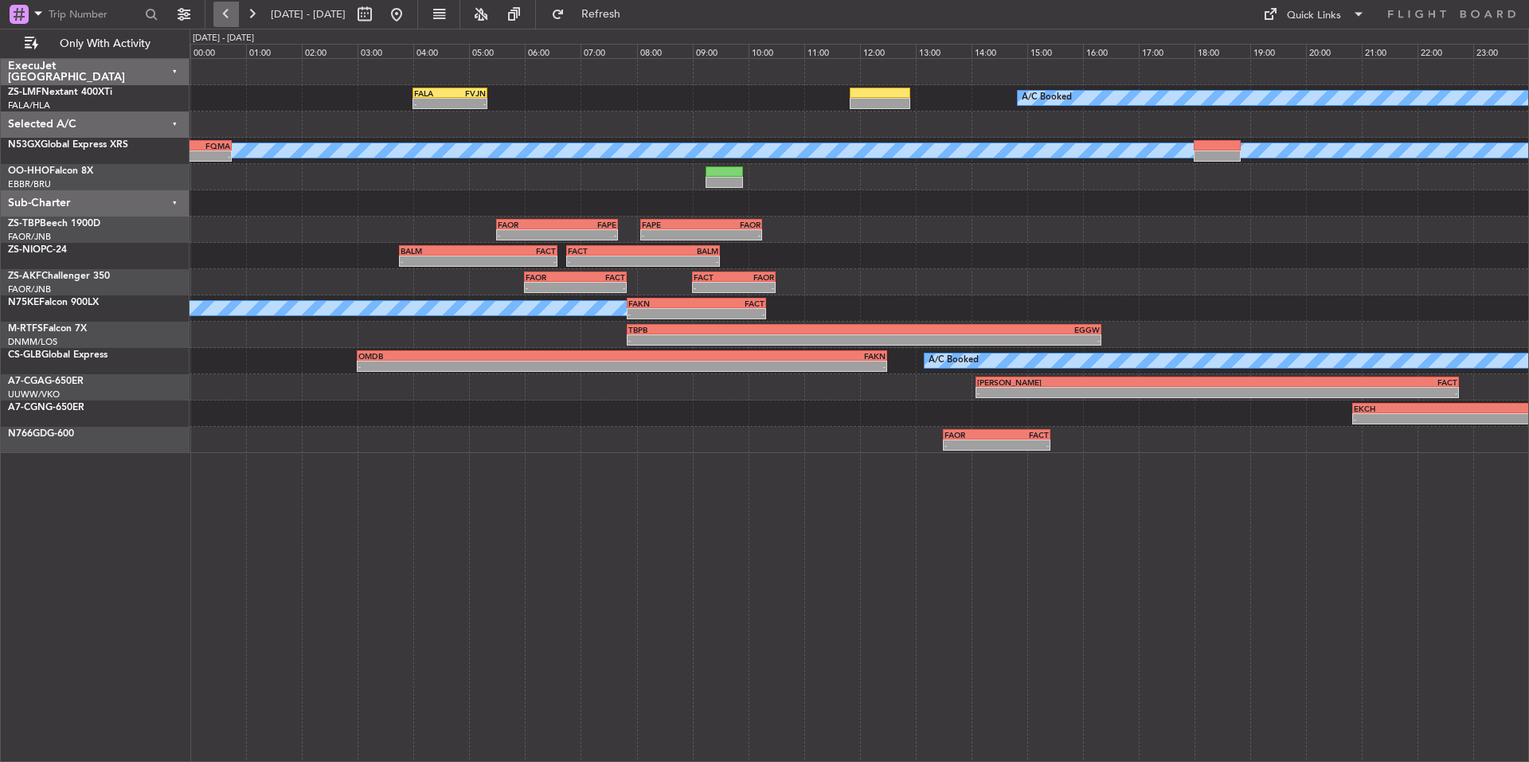
click at [237, 13] on button at bounding box center [225, 14] width 25 height 25
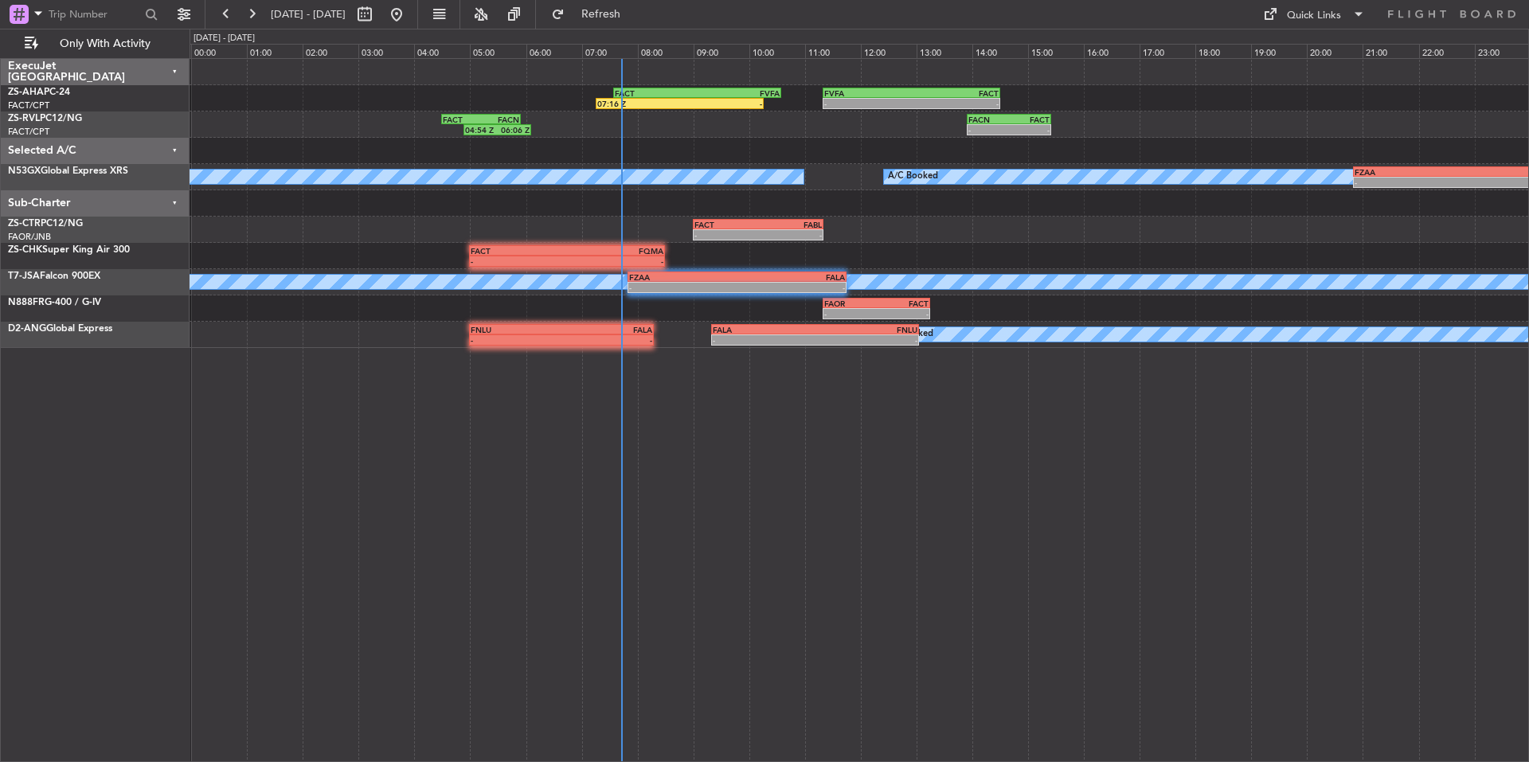
click at [963, 445] on div "- - FVFA 11:20 Z FACT 14:30 Z FACT 07:35 Z FVFA 10:35 Z 07:16 Z - FACN 13:55 Z …" at bounding box center [859, 410] width 1339 height 704
click at [242, 24] on button at bounding box center [251, 14] width 25 height 25
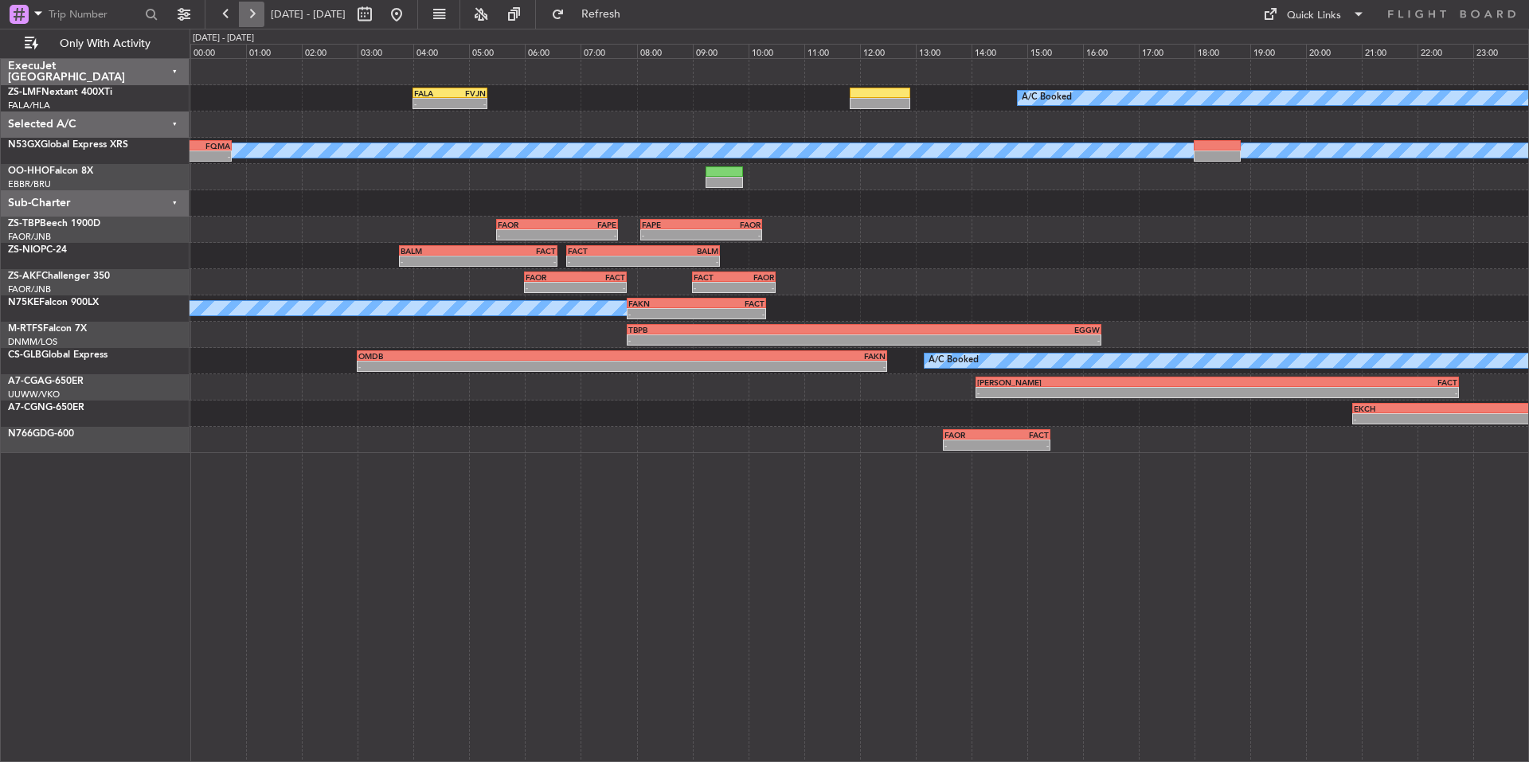
click at [247, 24] on button at bounding box center [251, 14] width 25 height 25
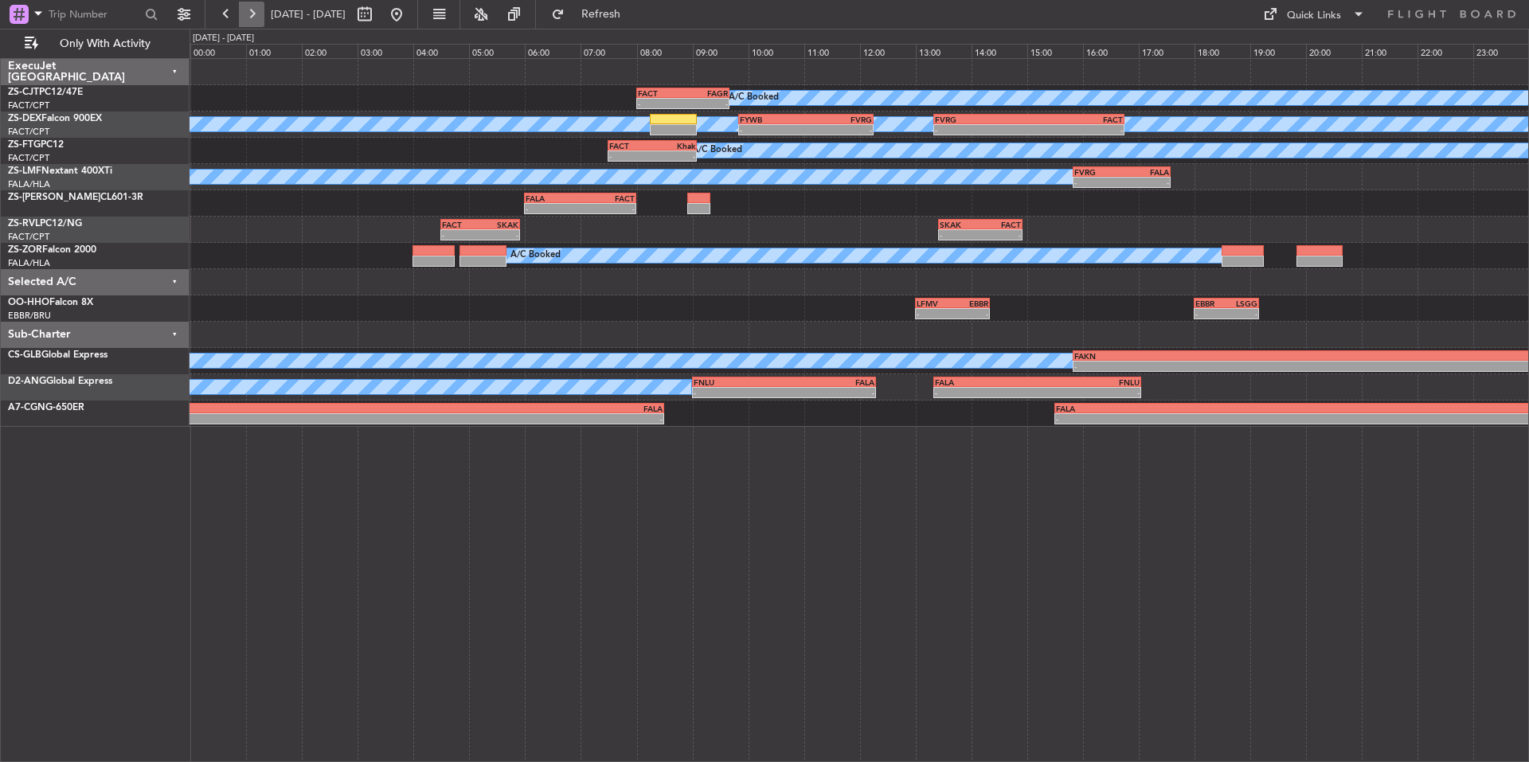
click at [251, 23] on button at bounding box center [251, 14] width 25 height 25
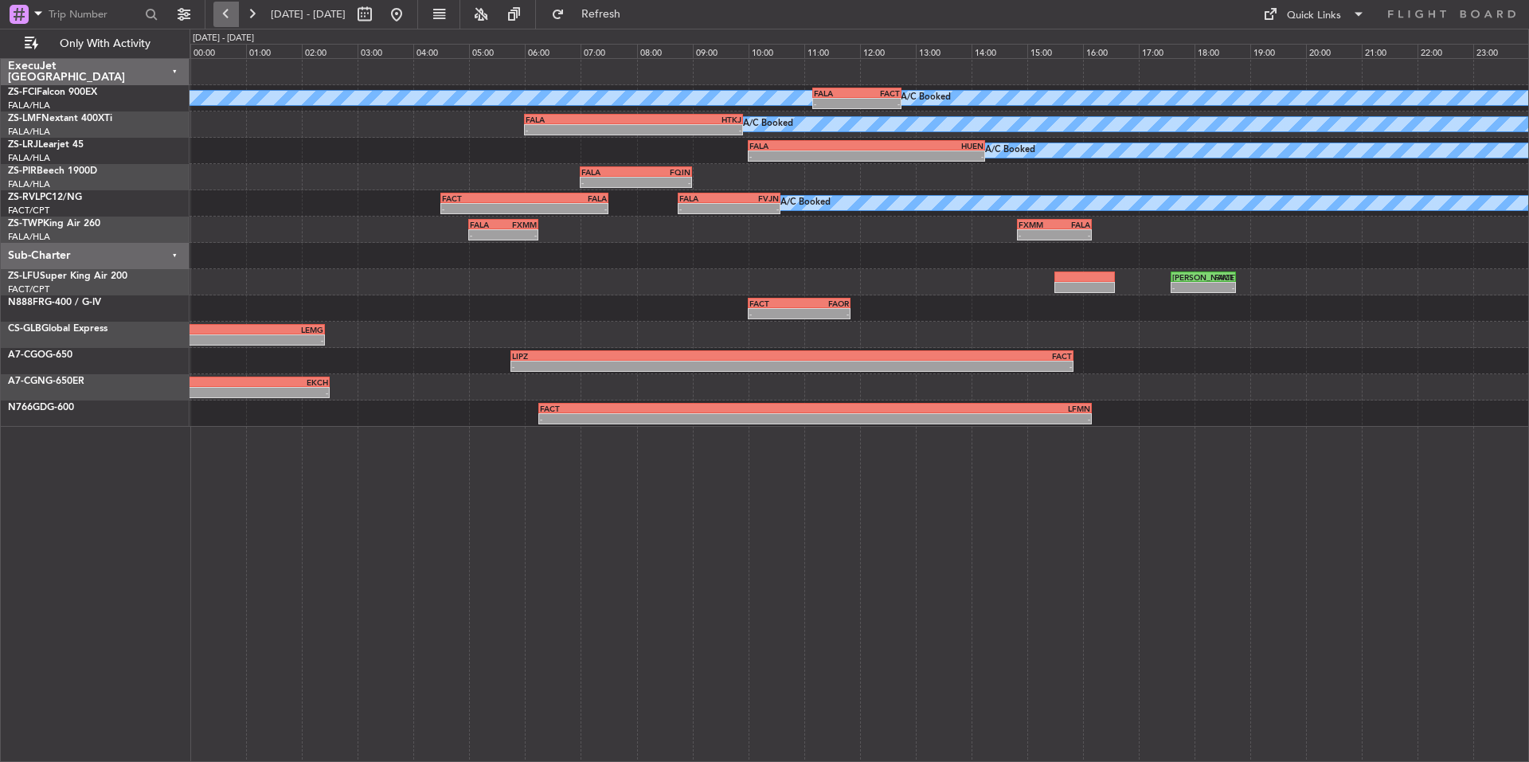
click at [229, 19] on button at bounding box center [225, 14] width 25 height 25
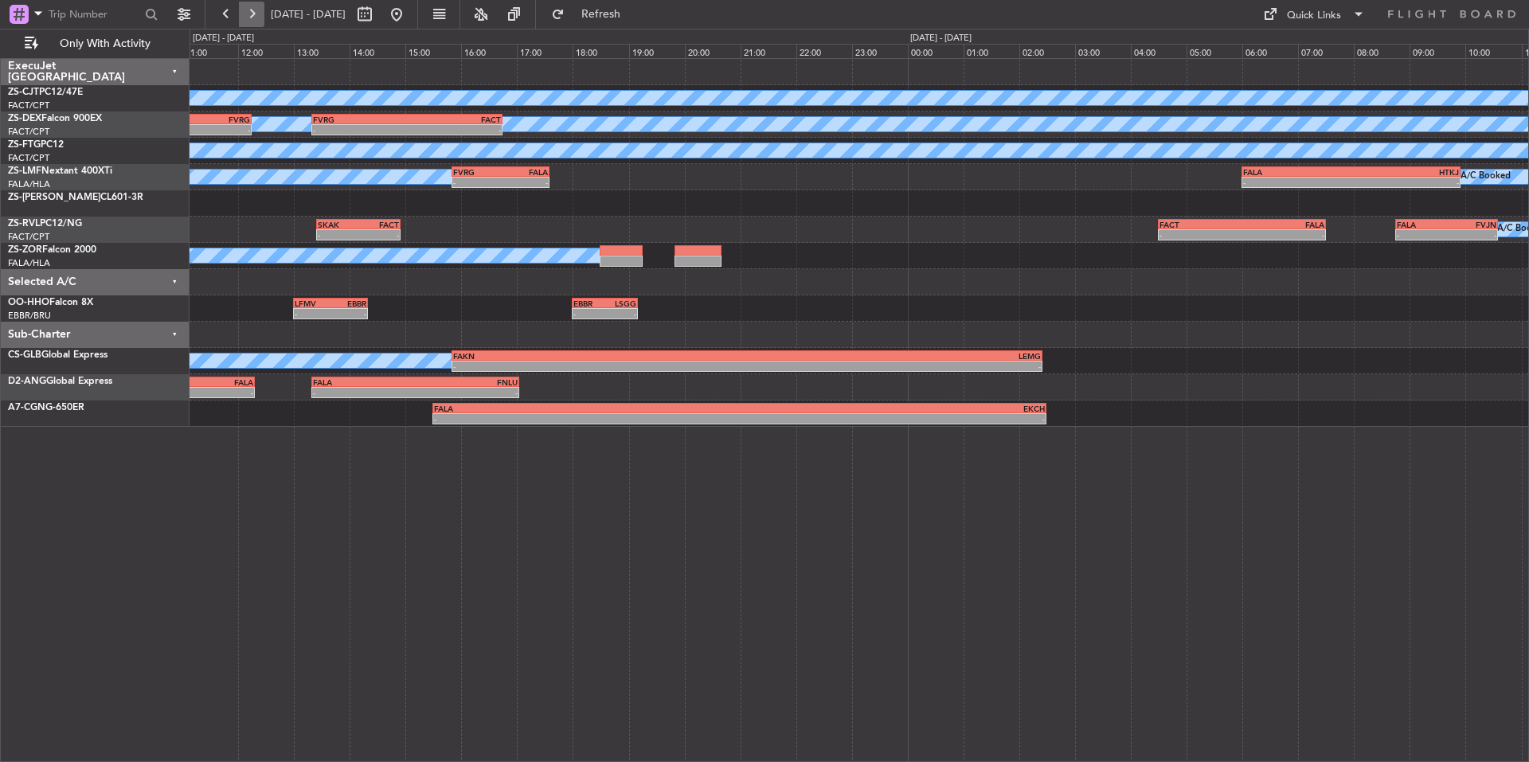
click at [247, 18] on button at bounding box center [251, 14] width 25 height 25
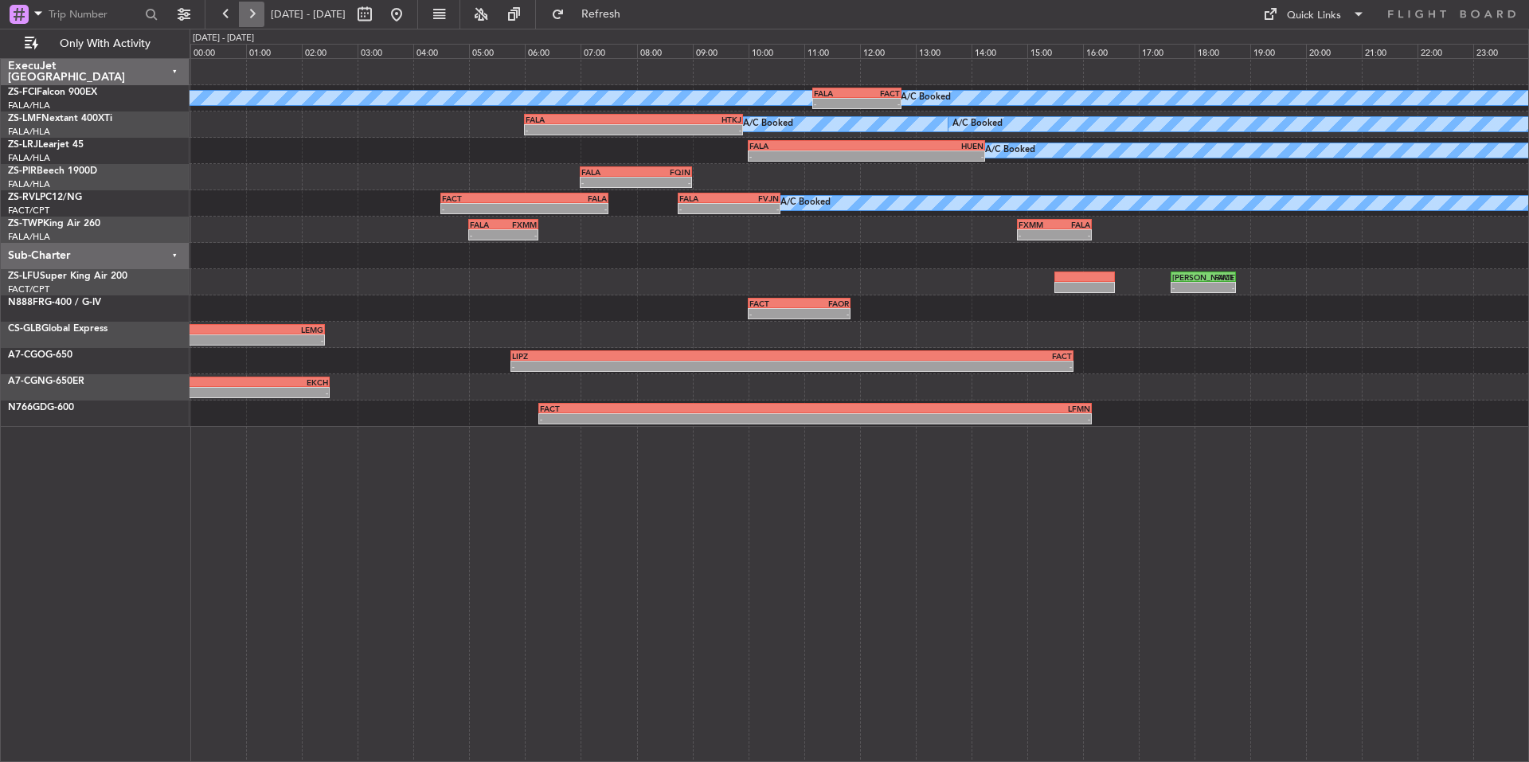
click at [247, 18] on button at bounding box center [251, 14] width 25 height 25
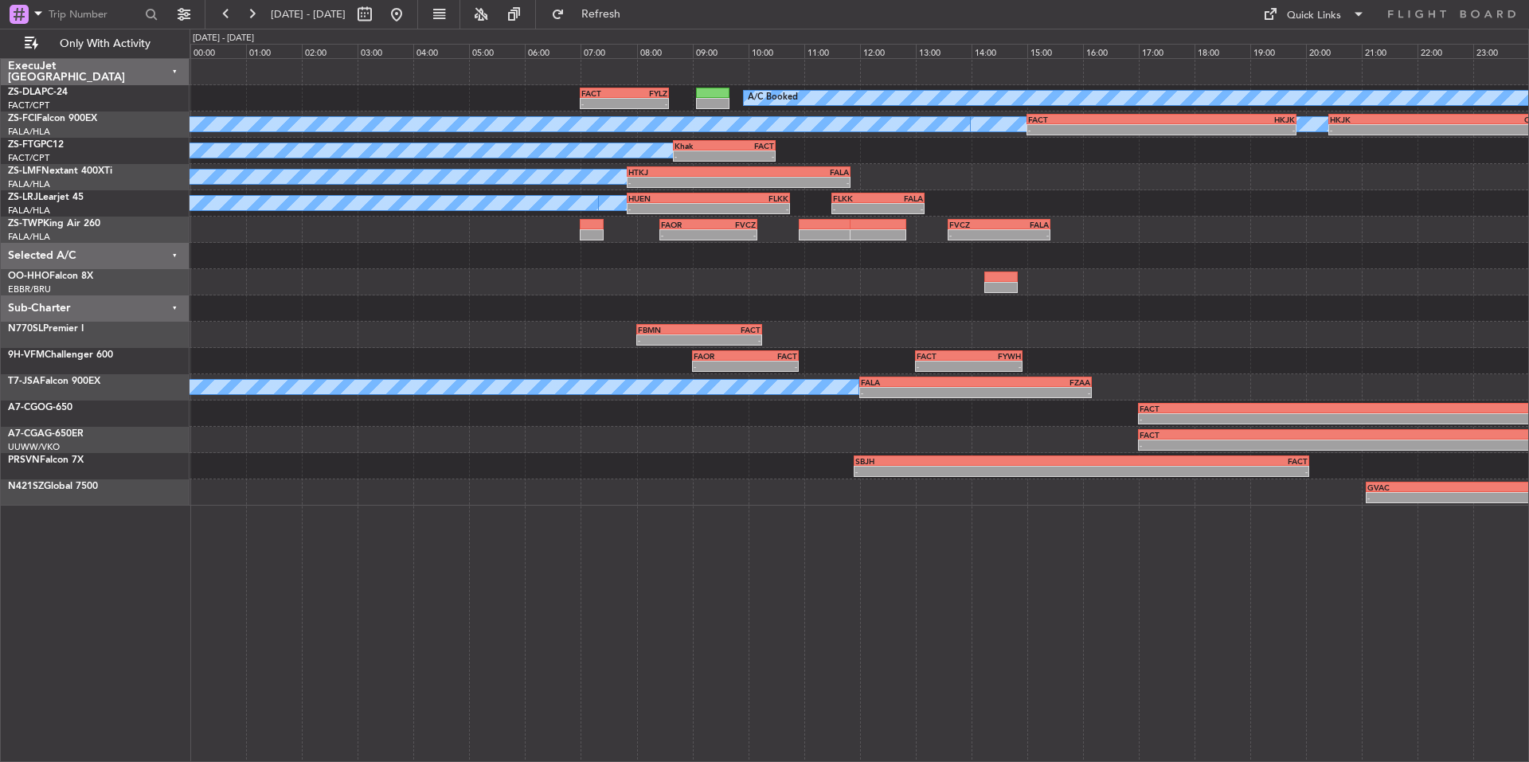
click at [853, 282] on div at bounding box center [859, 282] width 1339 height 26
